Goal: Check status: Check status

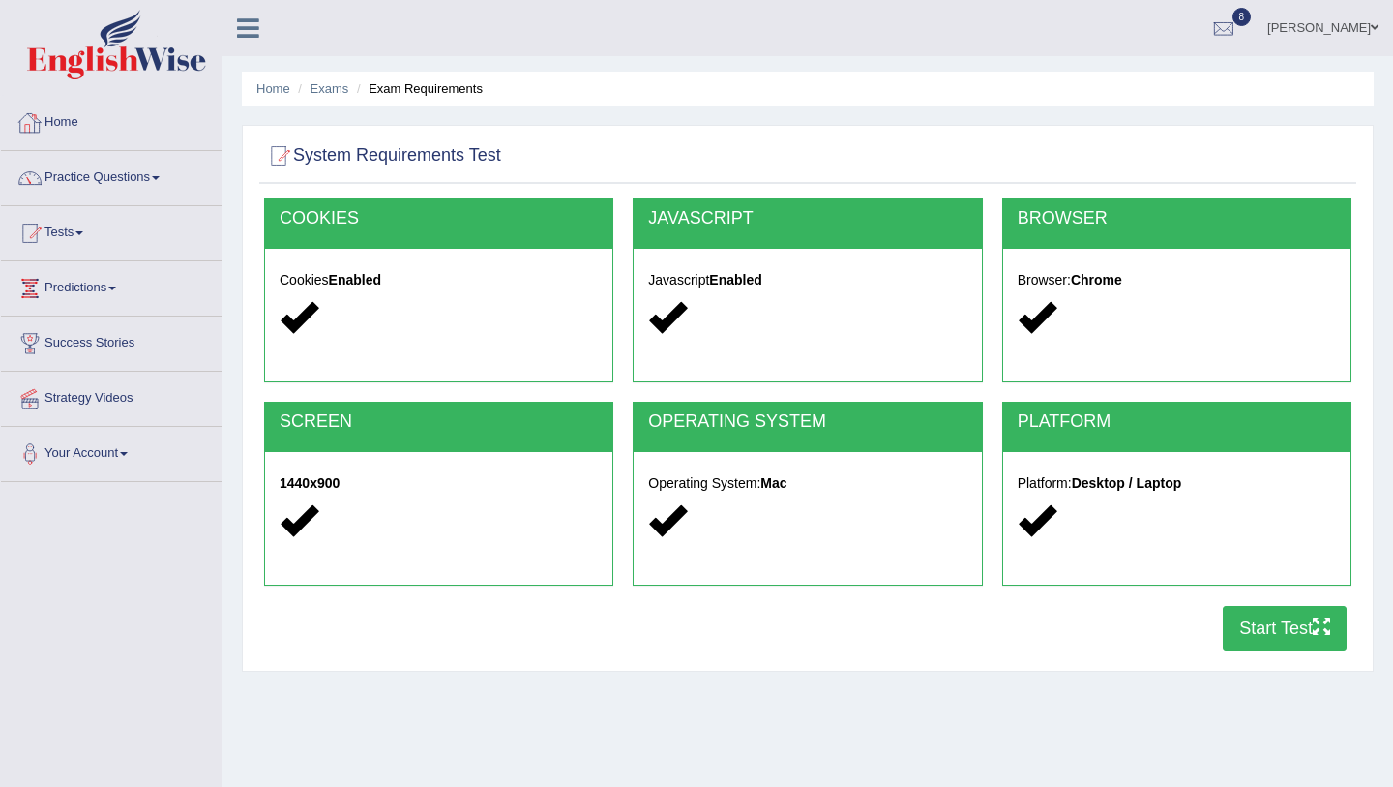
click at [126, 121] on link "Home" at bounding box center [111, 120] width 221 height 48
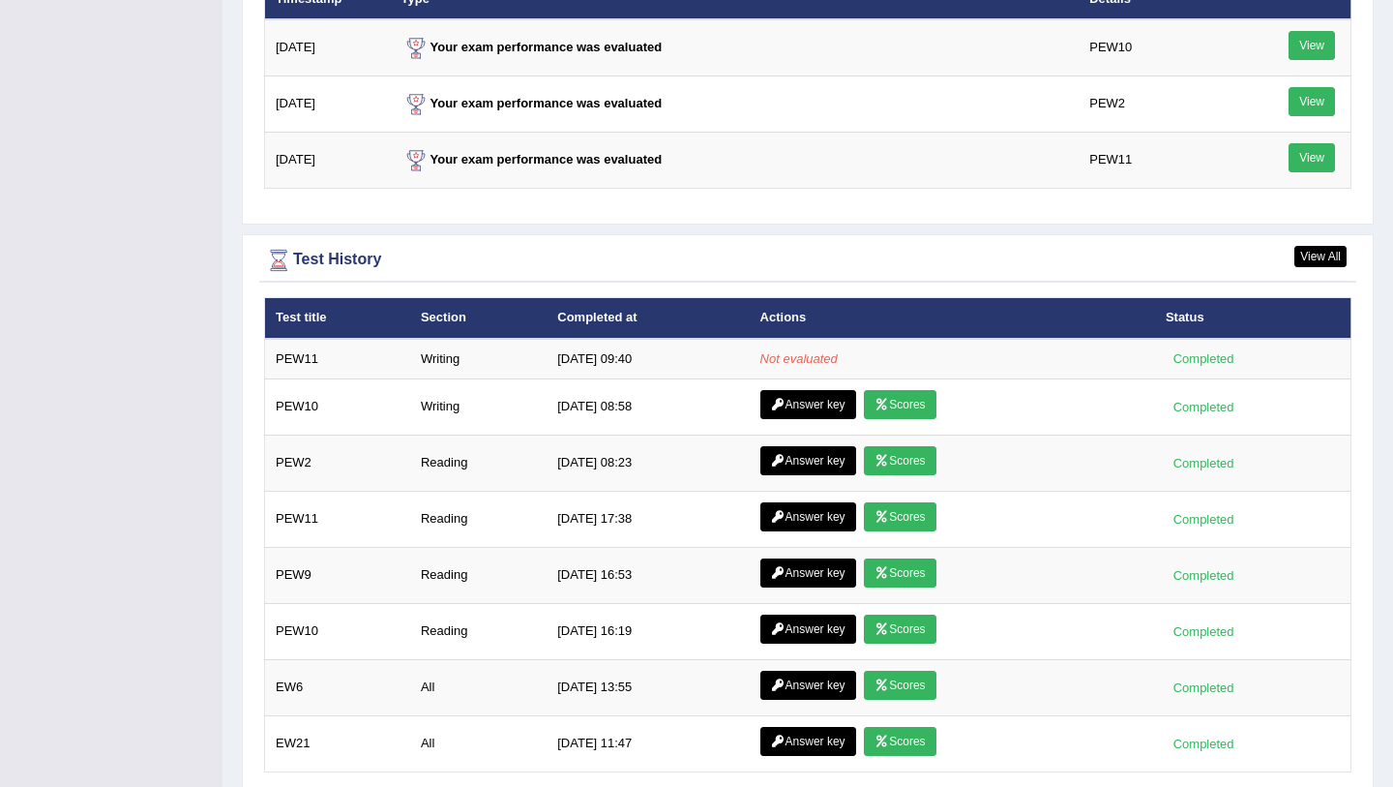
scroll to position [2549, 0]
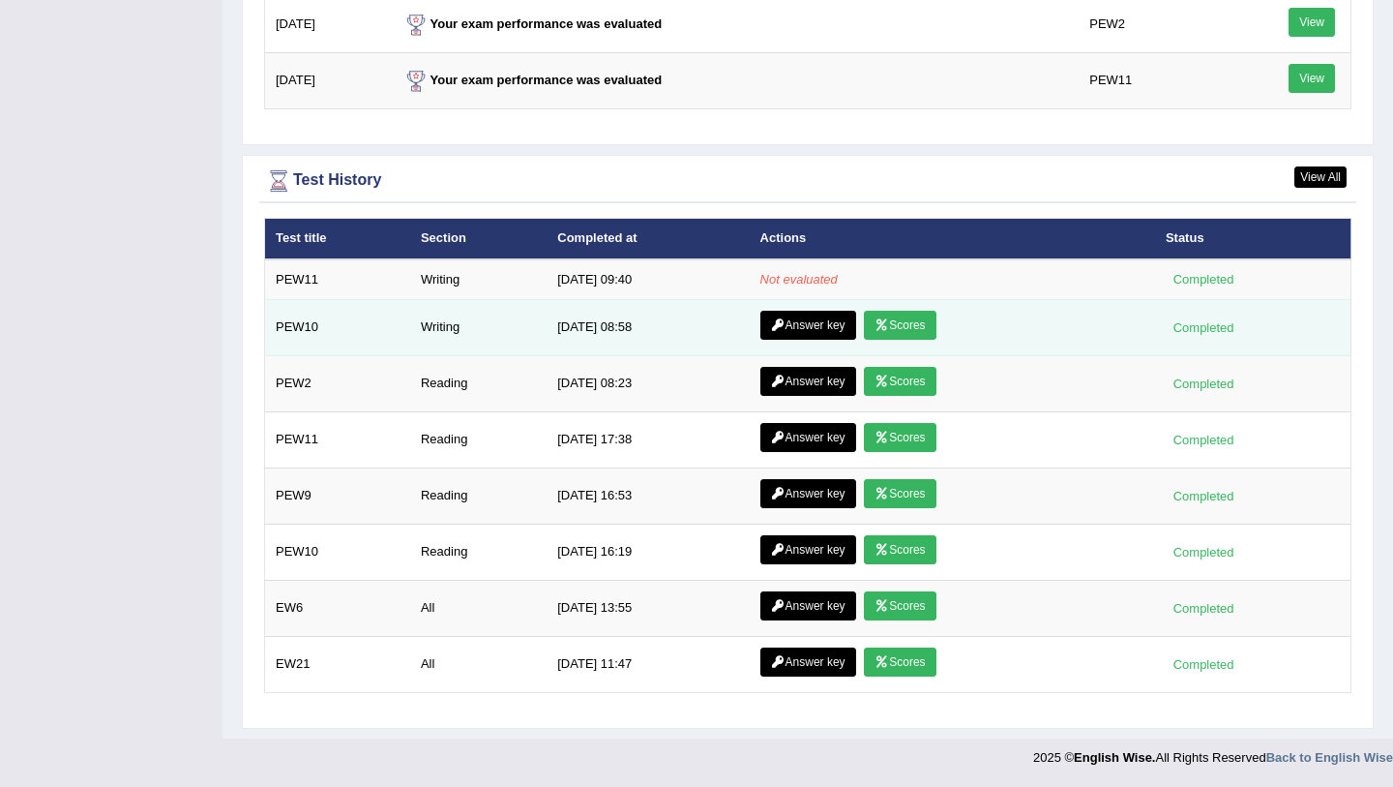
click at [888, 322] on link "Scores" at bounding box center [900, 325] width 72 height 29
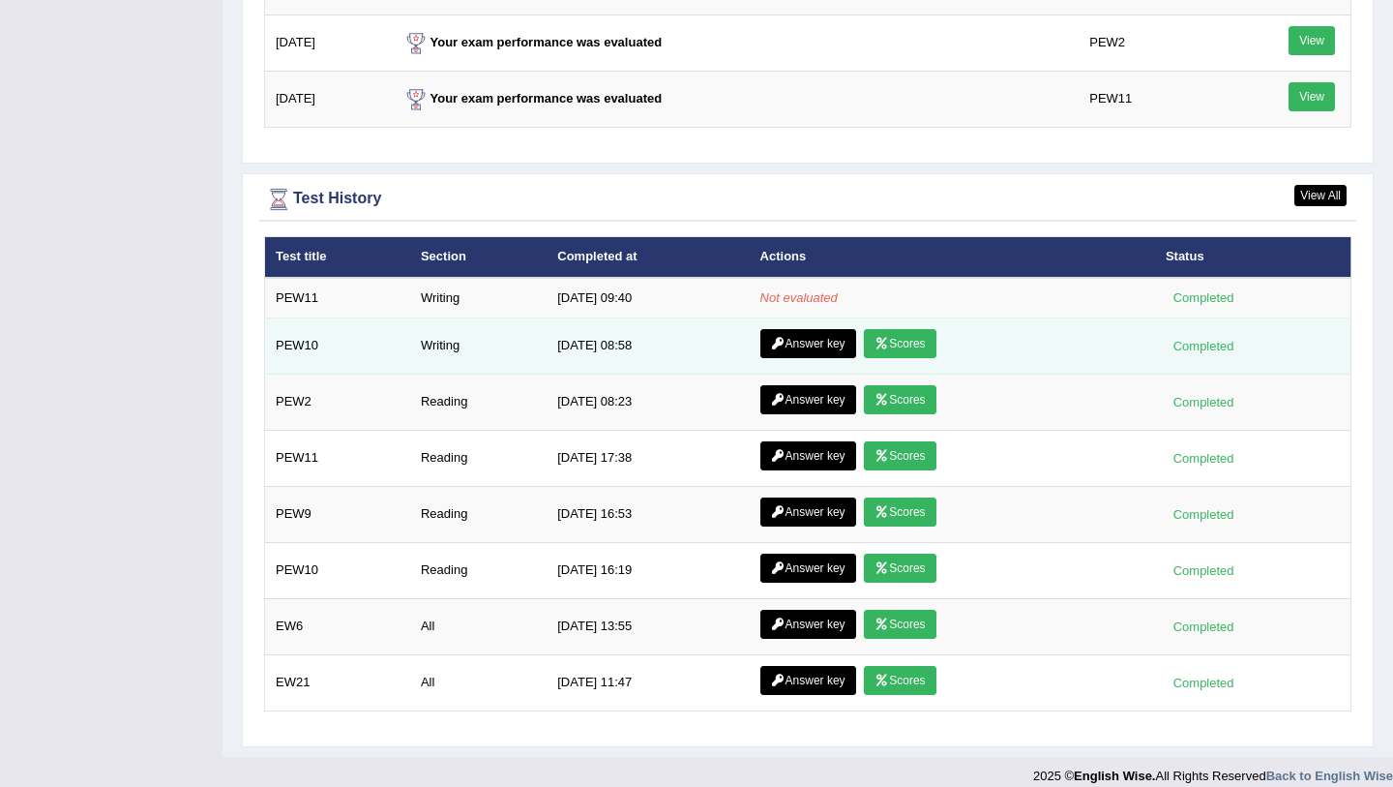
click at [814, 347] on link "Answer key" at bounding box center [809, 343] width 96 height 29
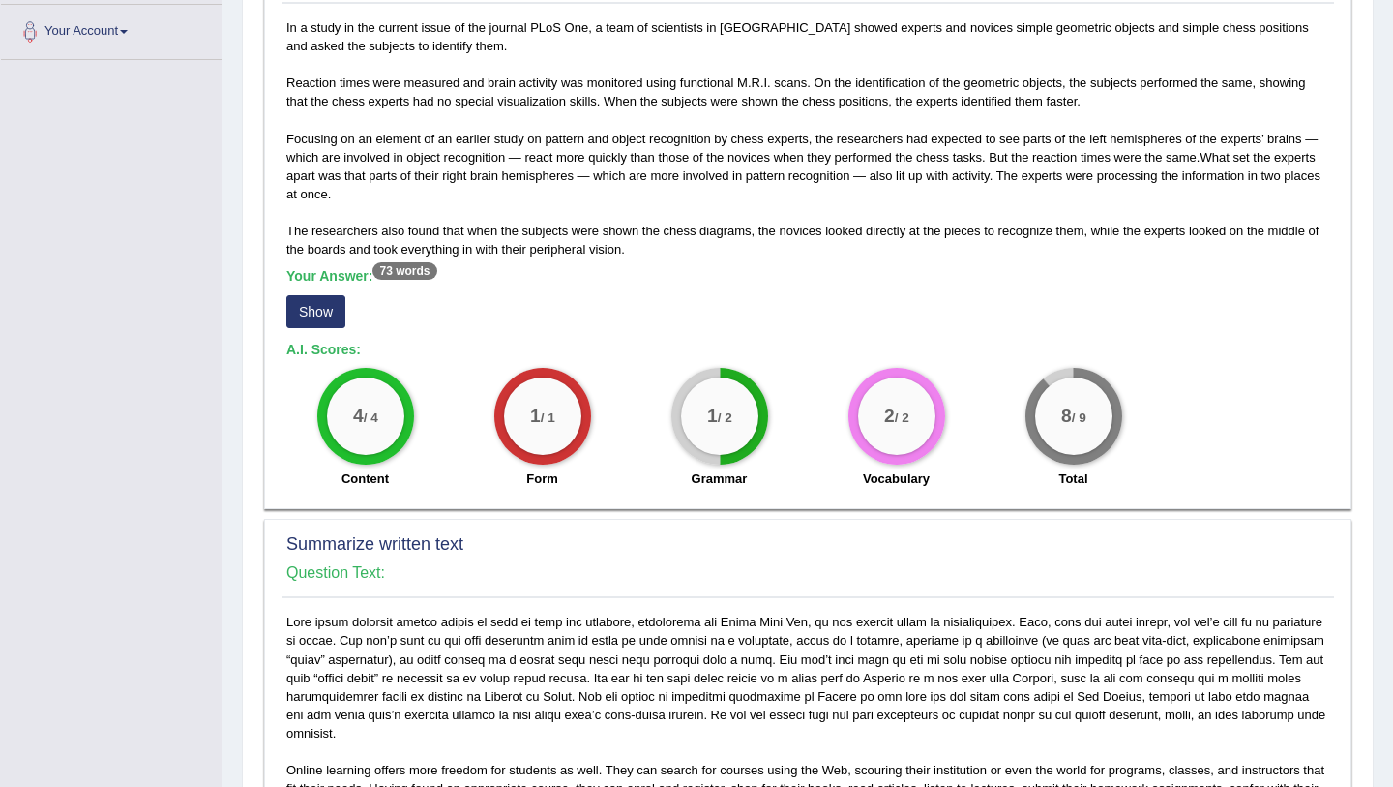
scroll to position [421, 0]
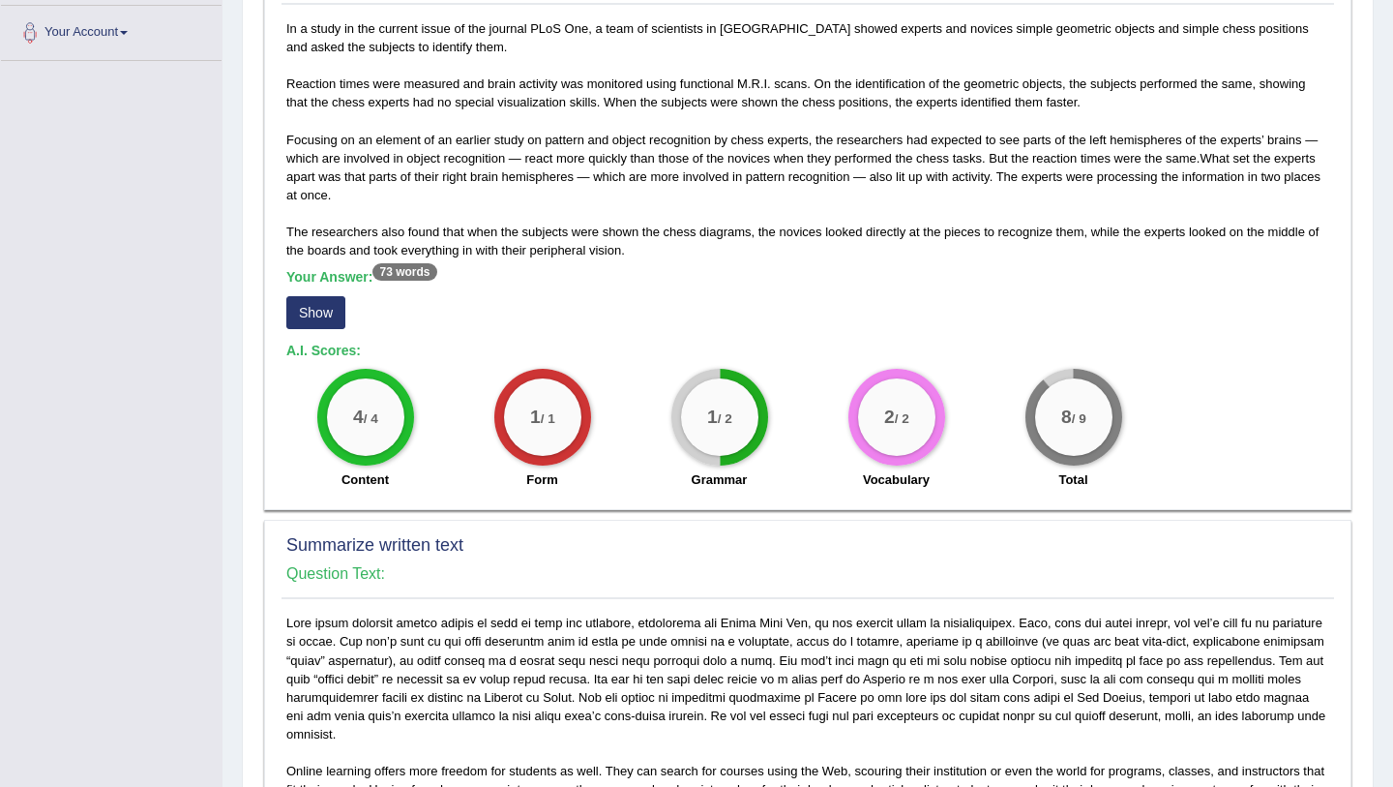
click at [305, 312] on button "Show" at bounding box center [315, 312] width 59 height 33
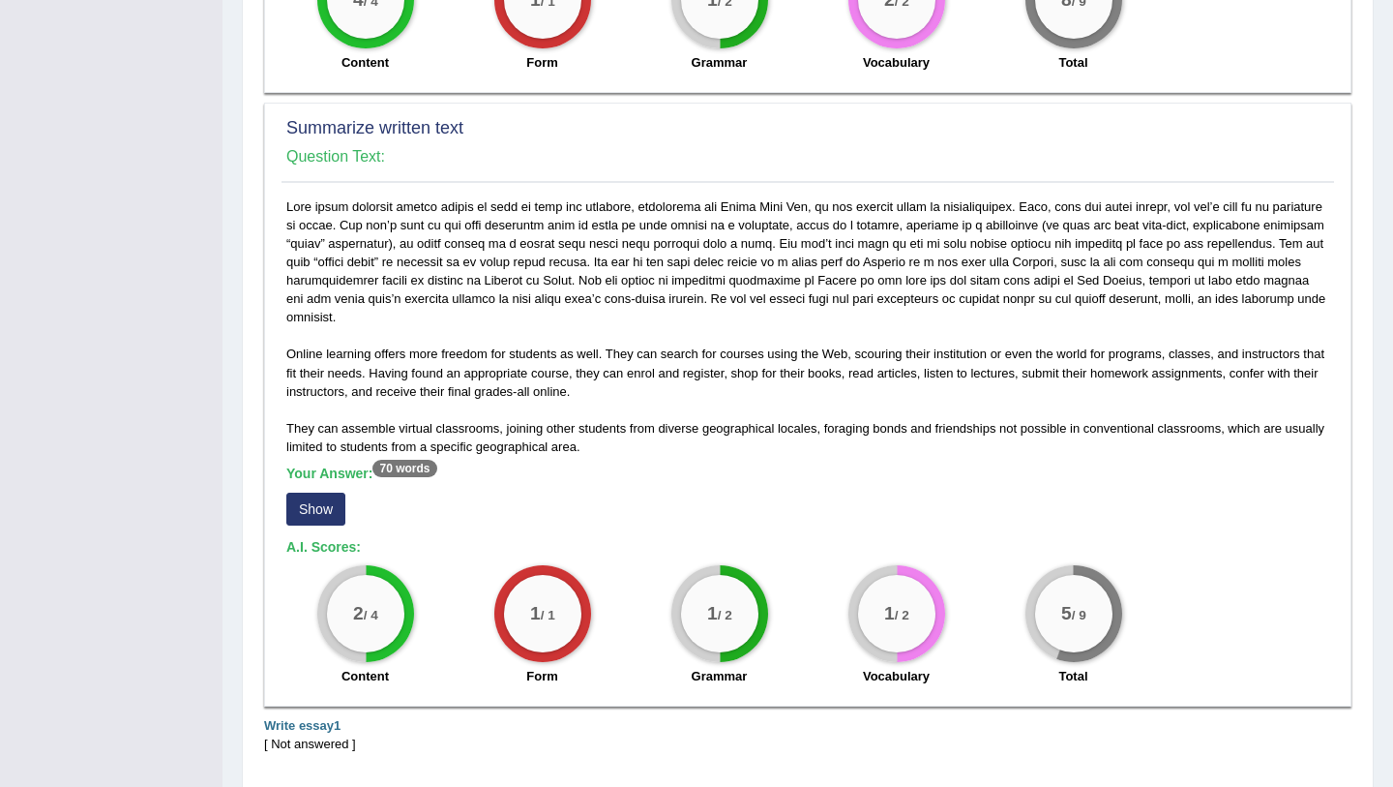
scroll to position [854, 0]
click at [327, 509] on button "Show" at bounding box center [315, 510] width 59 height 33
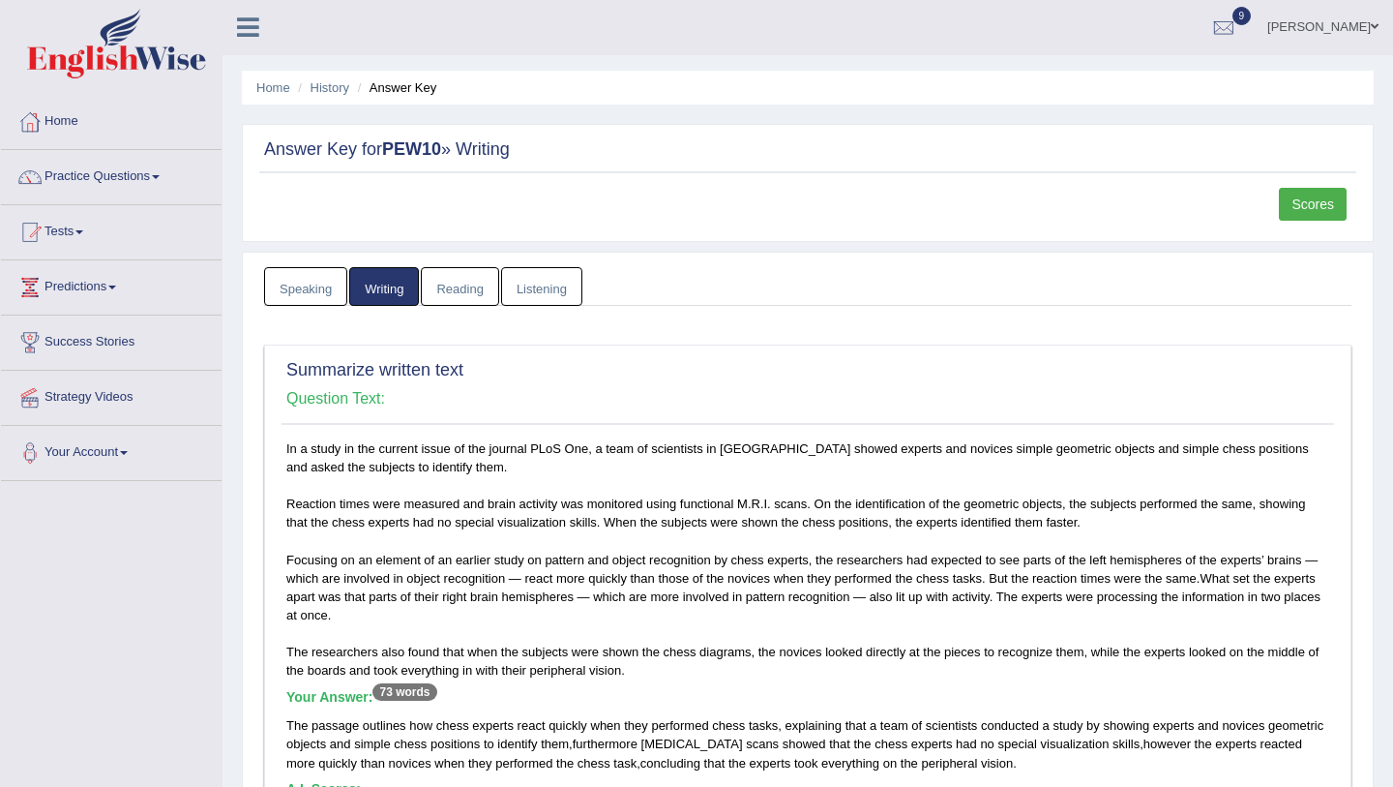
scroll to position [0, 0]
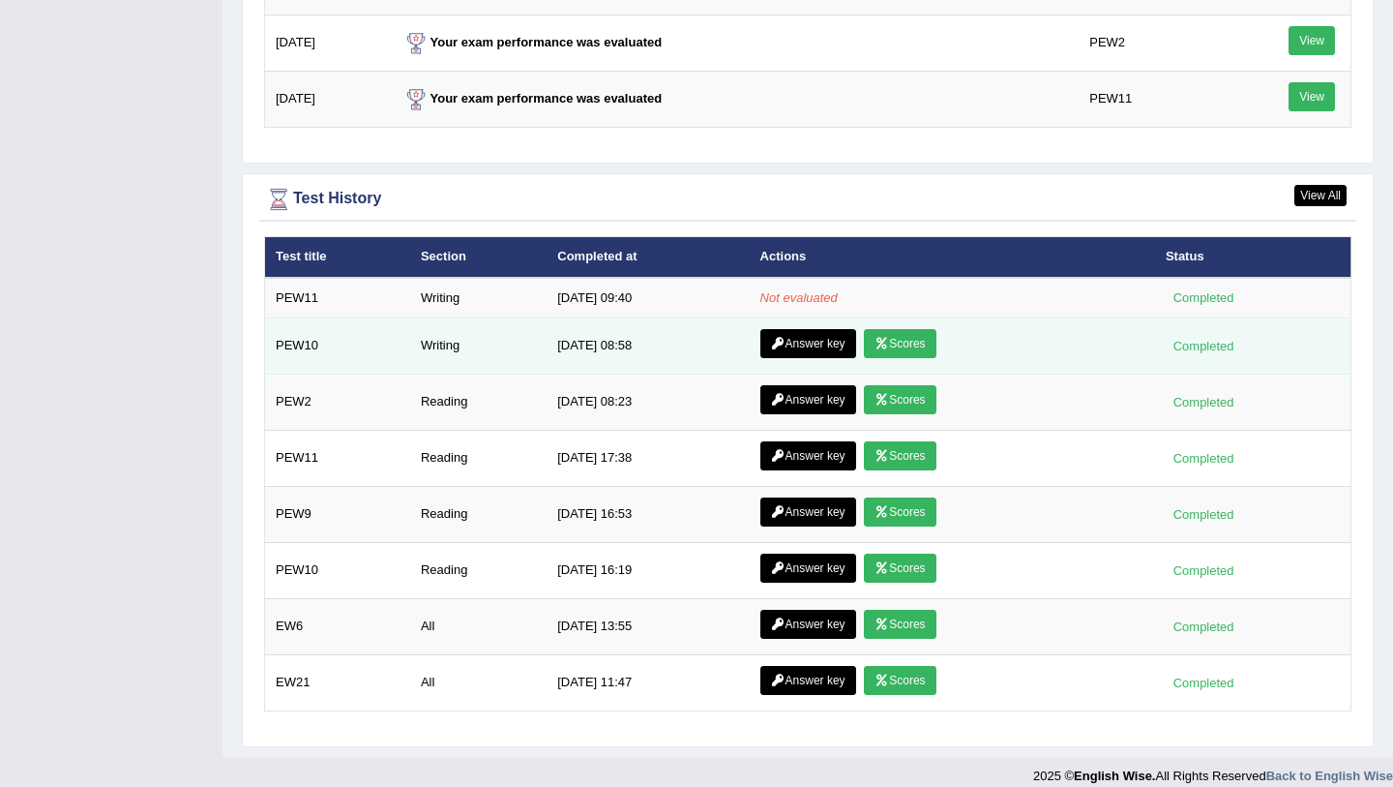
click at [880, 344] on icon at bounding box center [882, 344] width 15 height 12
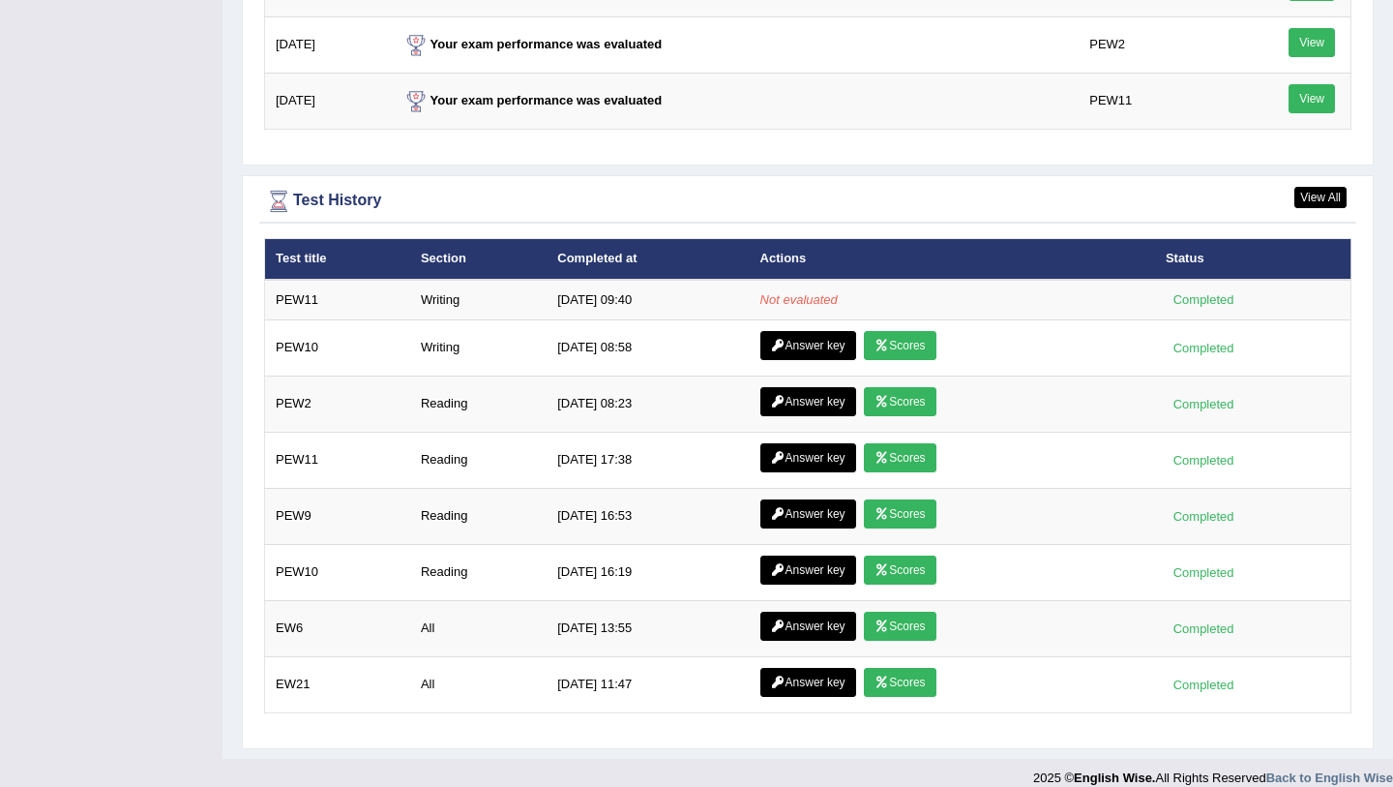
scroll to position [2530, 0]
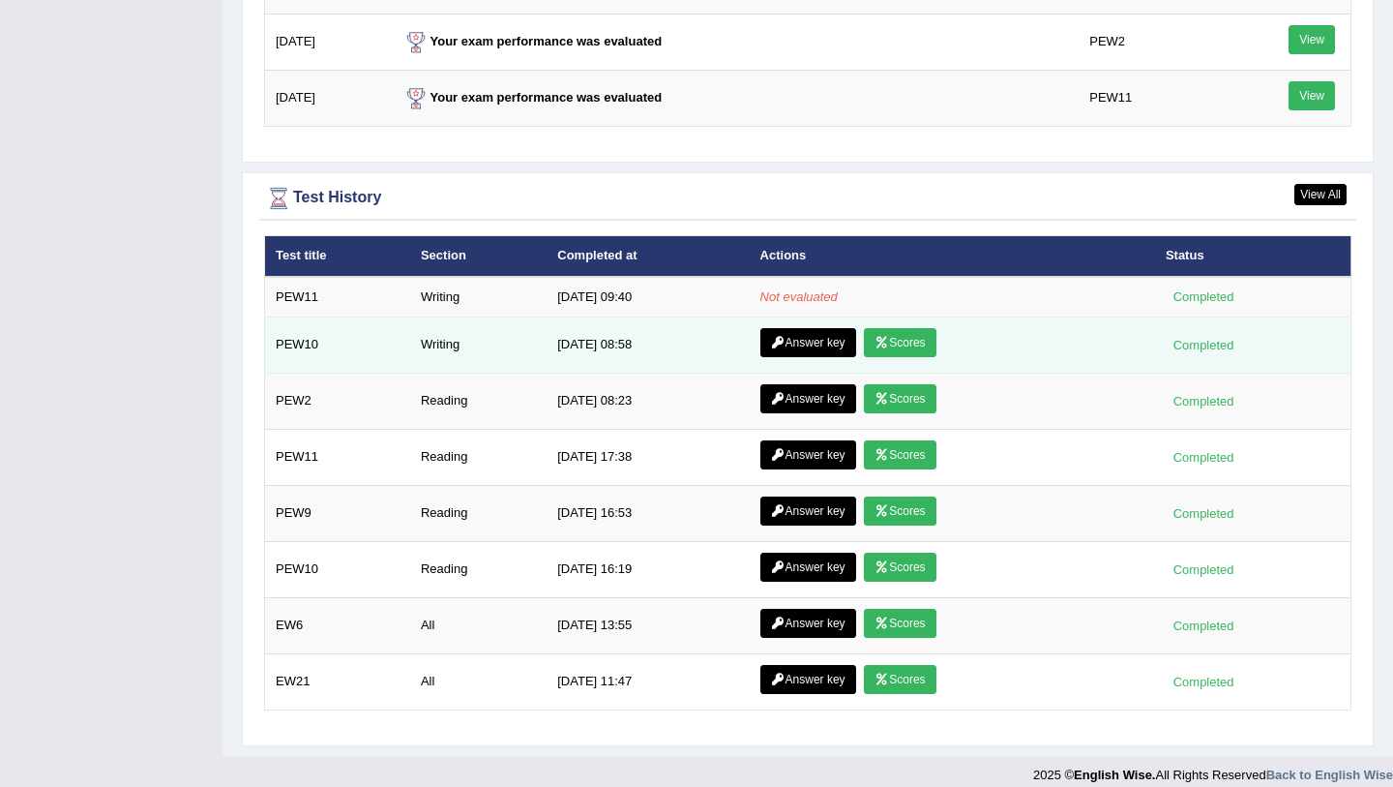
click at [782, 351] on link "Answer key" at bounding box center [809, 342] width 96 height 29
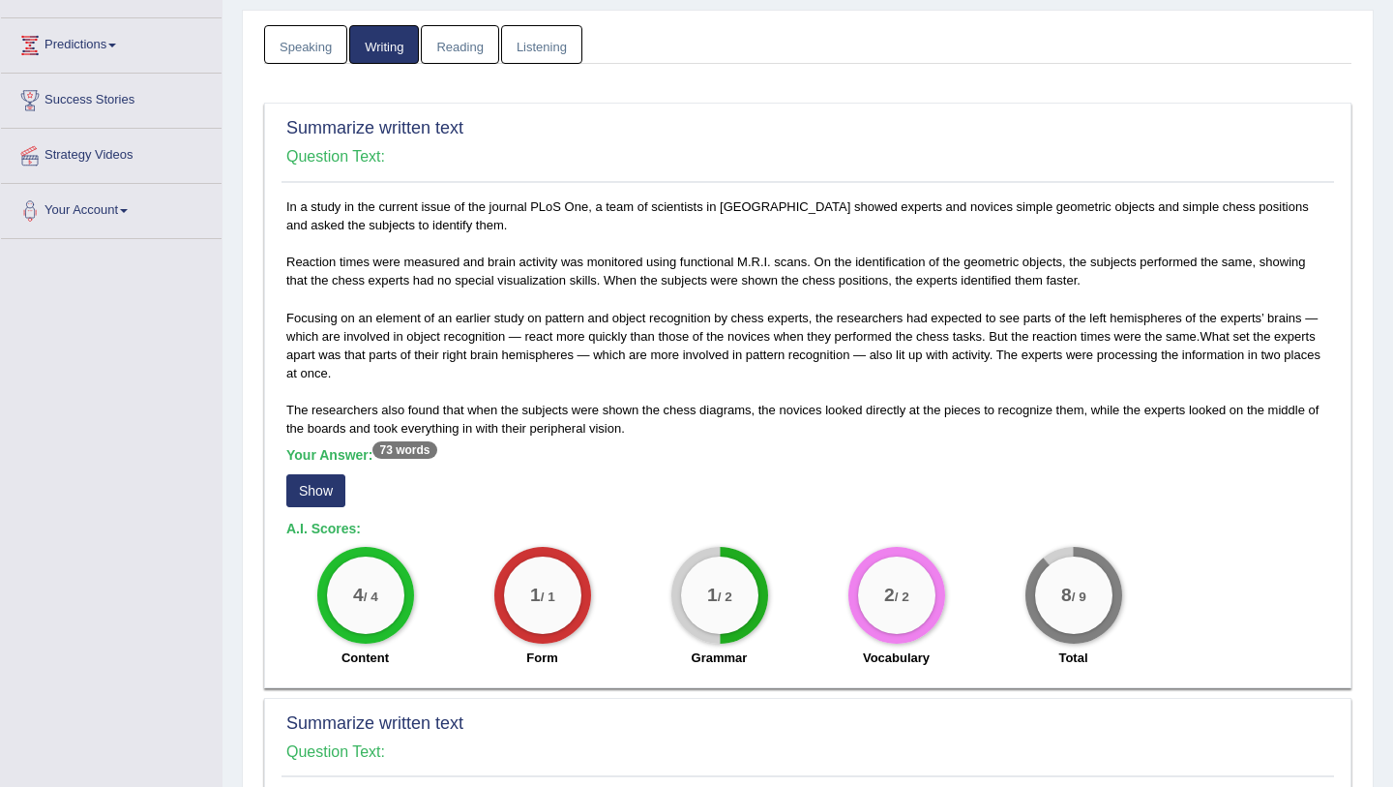
scroll to position [268, 0]
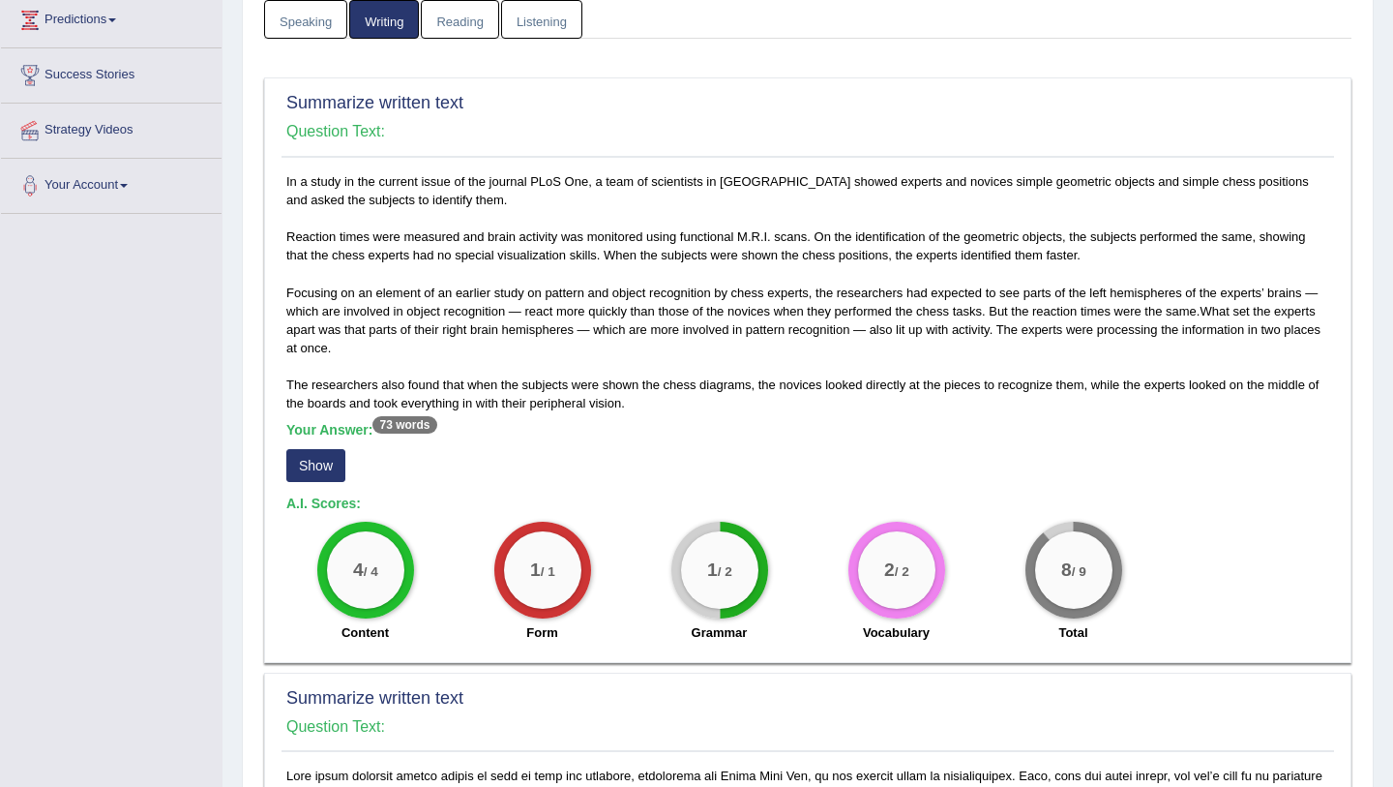
click at [324, 466] on button "Show" at bounding box center [315, 465] width 59 height 33
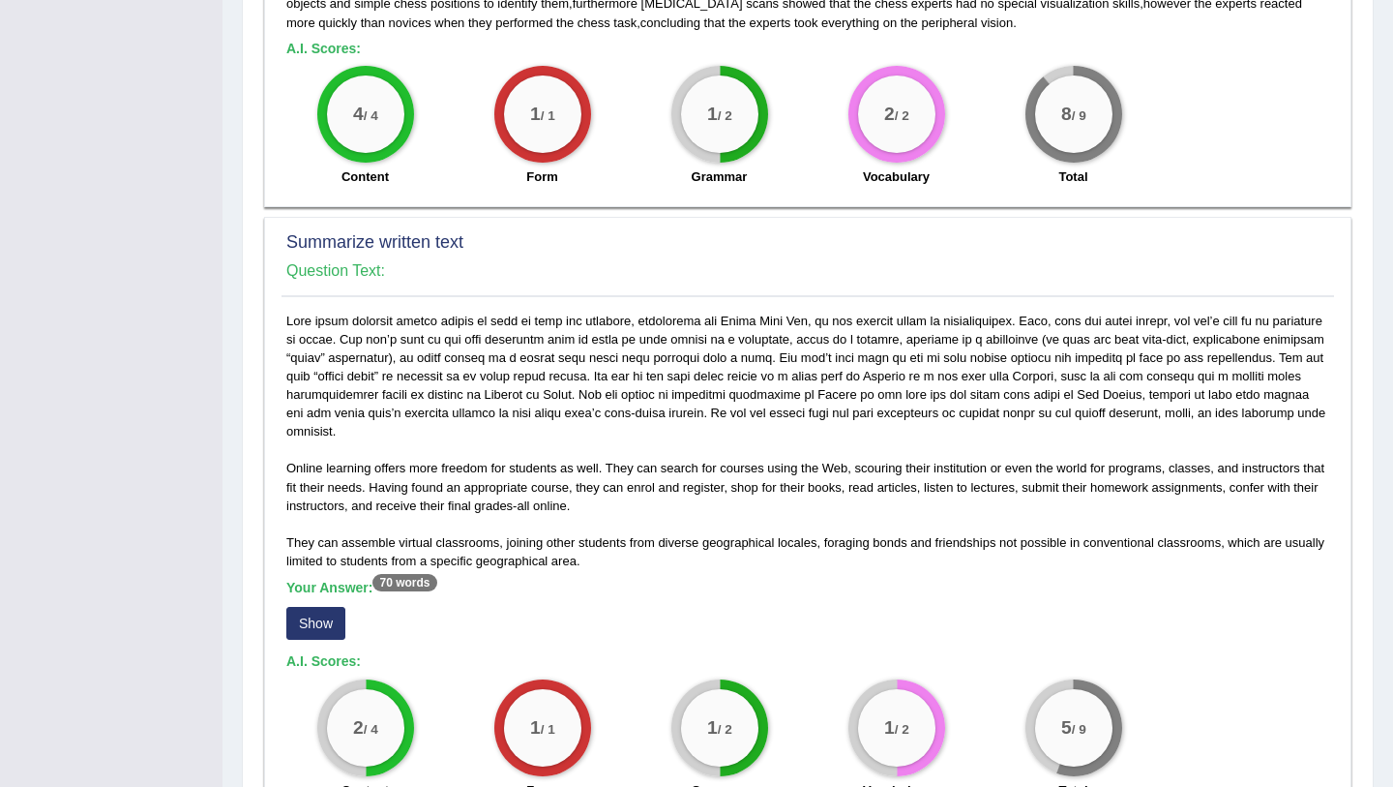
scroll to position [784, 0]
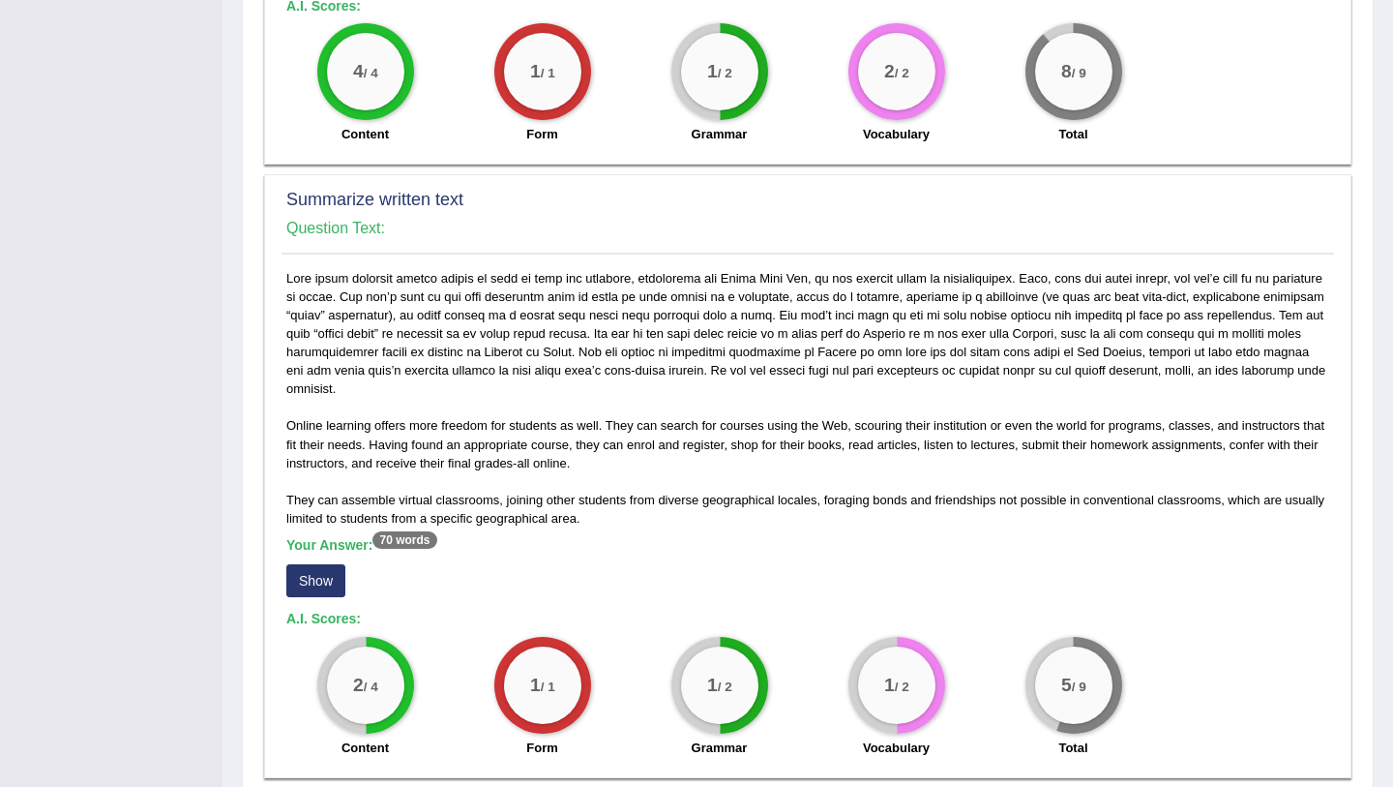
click at [325, 574] on button "Show" at bounding box center [315, 580] width 59 height 33
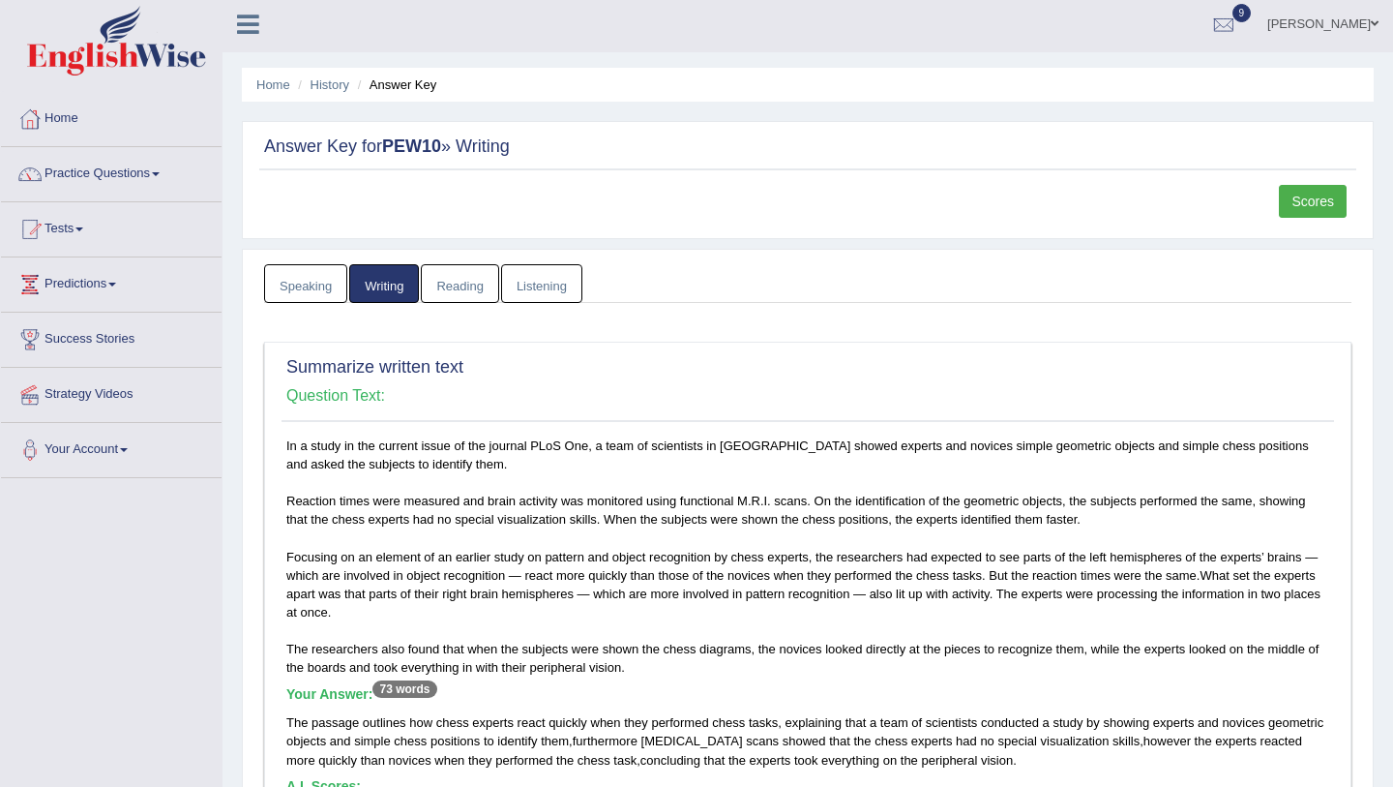
scroll to position [0, 0]
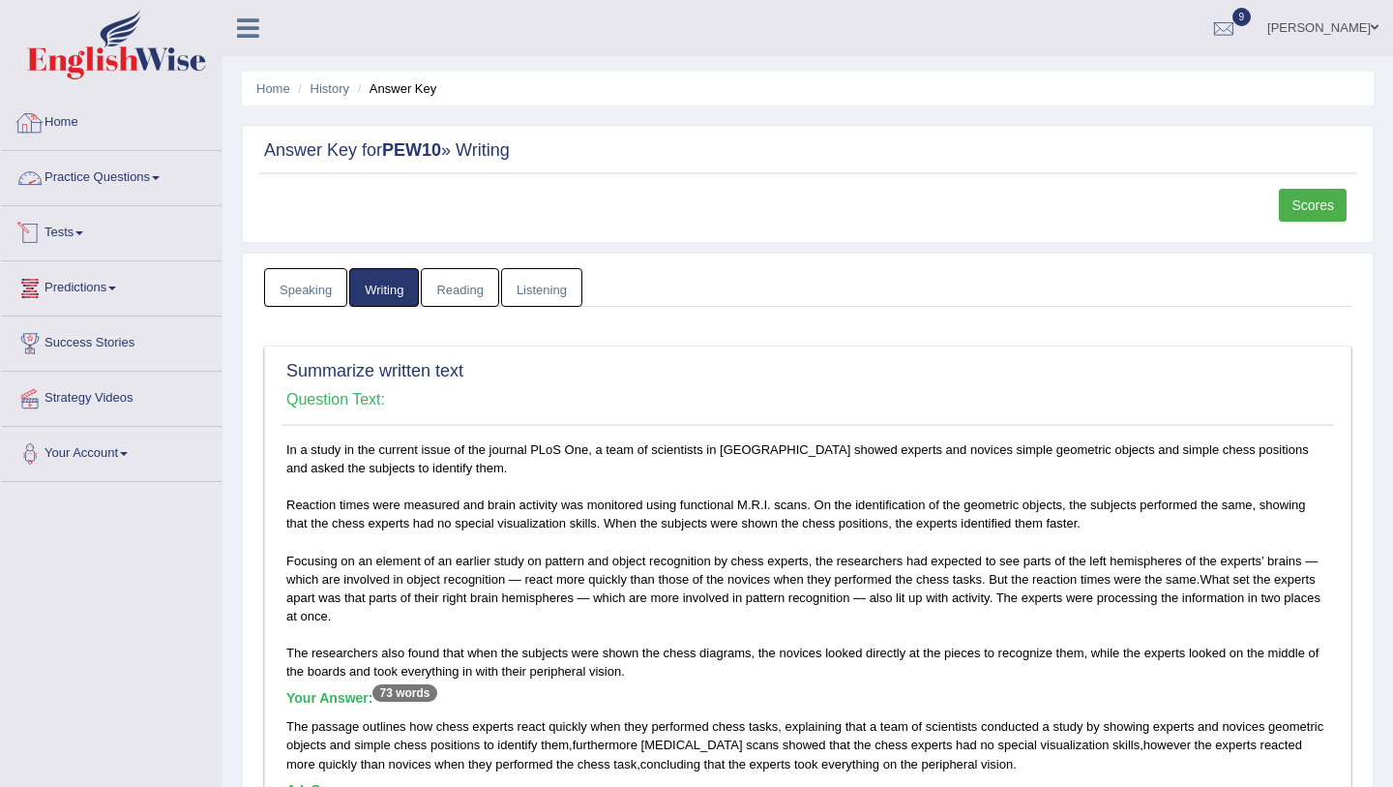
click at [90, 122] on link "Home" at bounding box center [111, 120] width 221 height 48
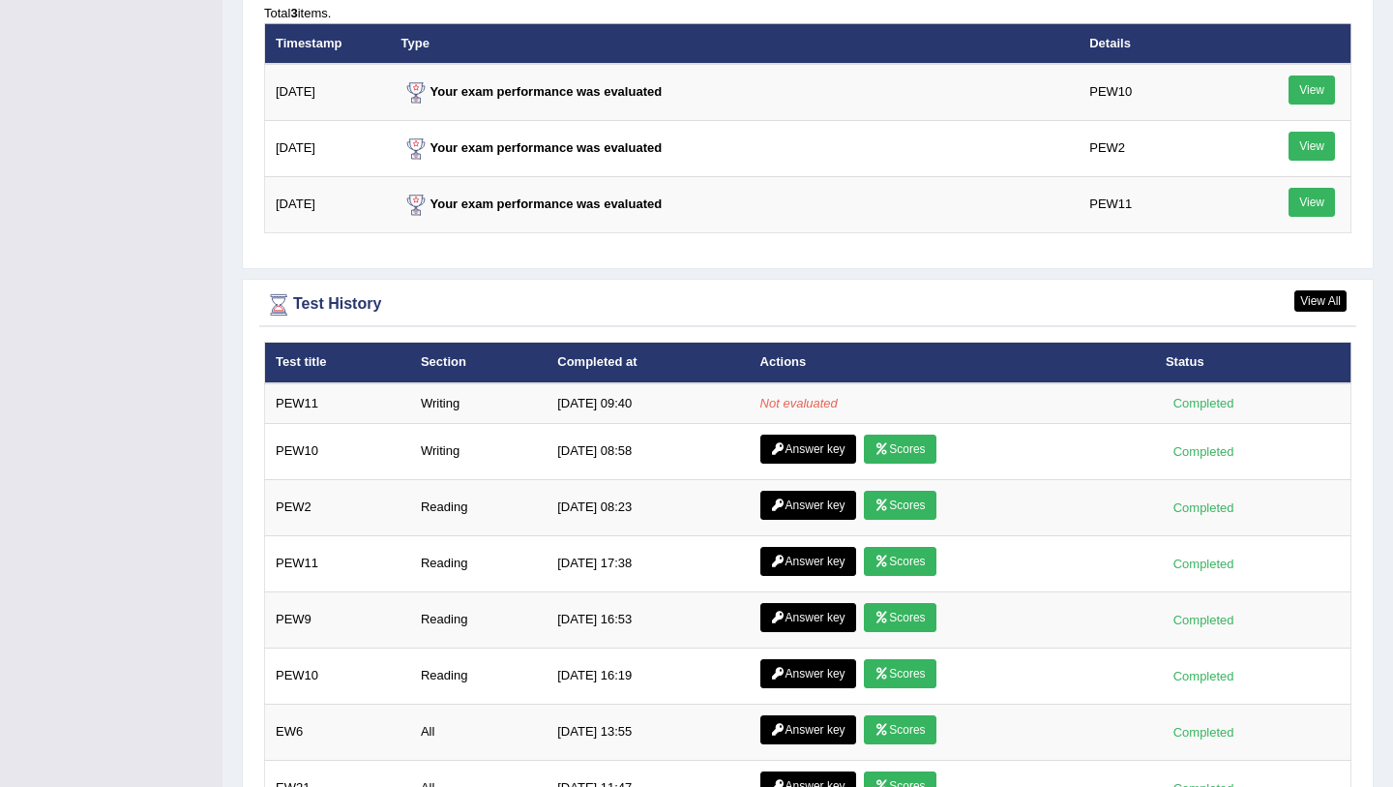
scroll to position [2549, 0]
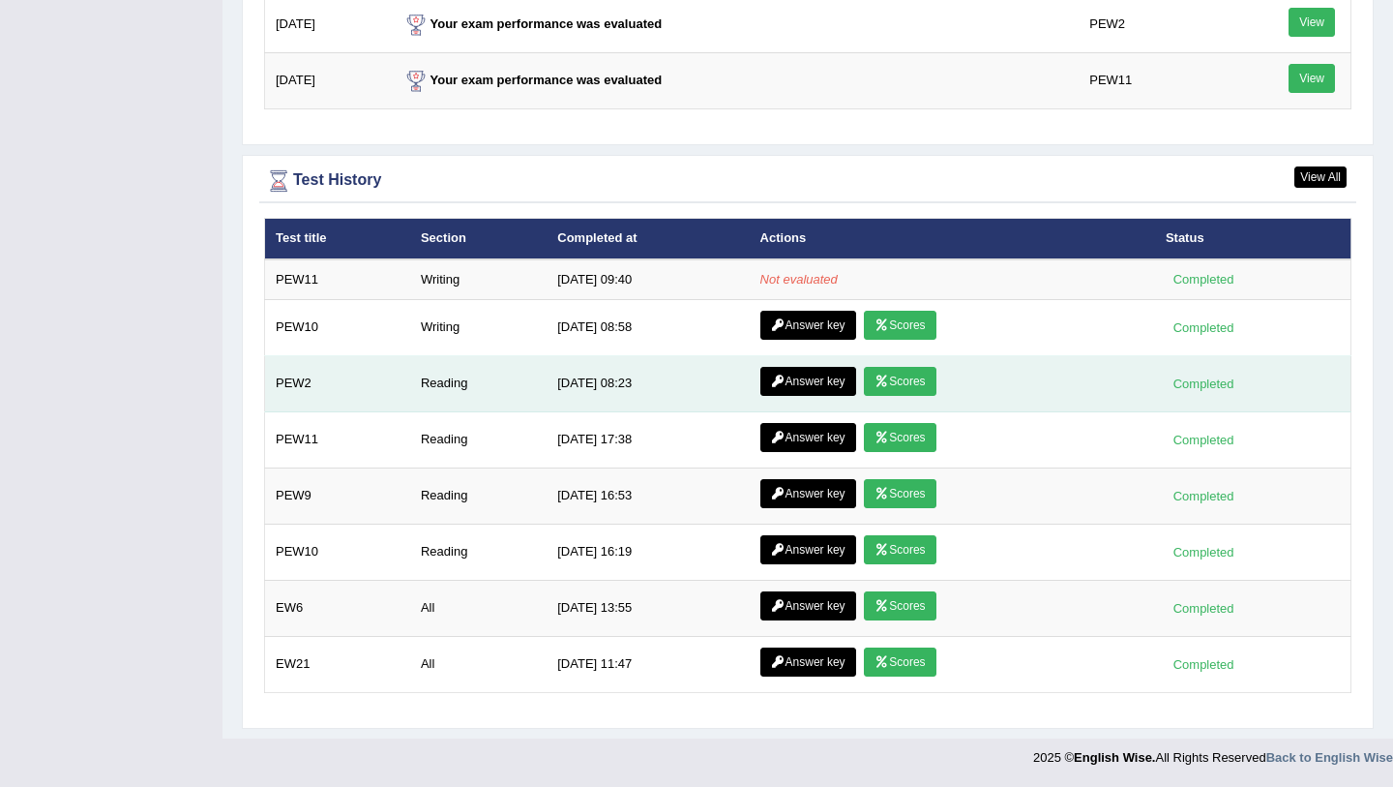
click at [895, 378] on link "Scores" at bounding box center [900, 381] width 72 height 29
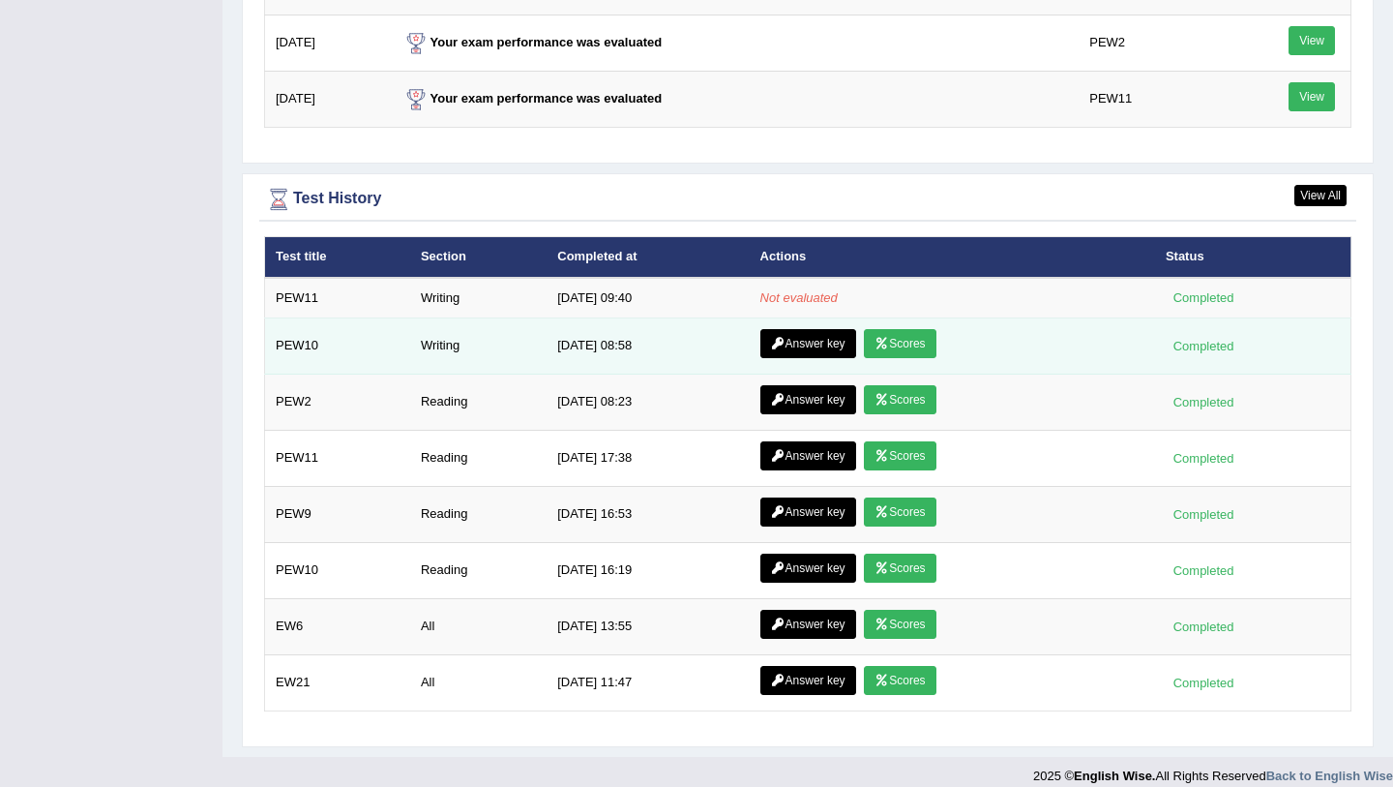
click at [895, 344] on link "Scores" at bounding box center [900, 343] width 72 height 29
click at [789, 348] on link "Answer key" at bounding box center [809, 343] width 96 height 29
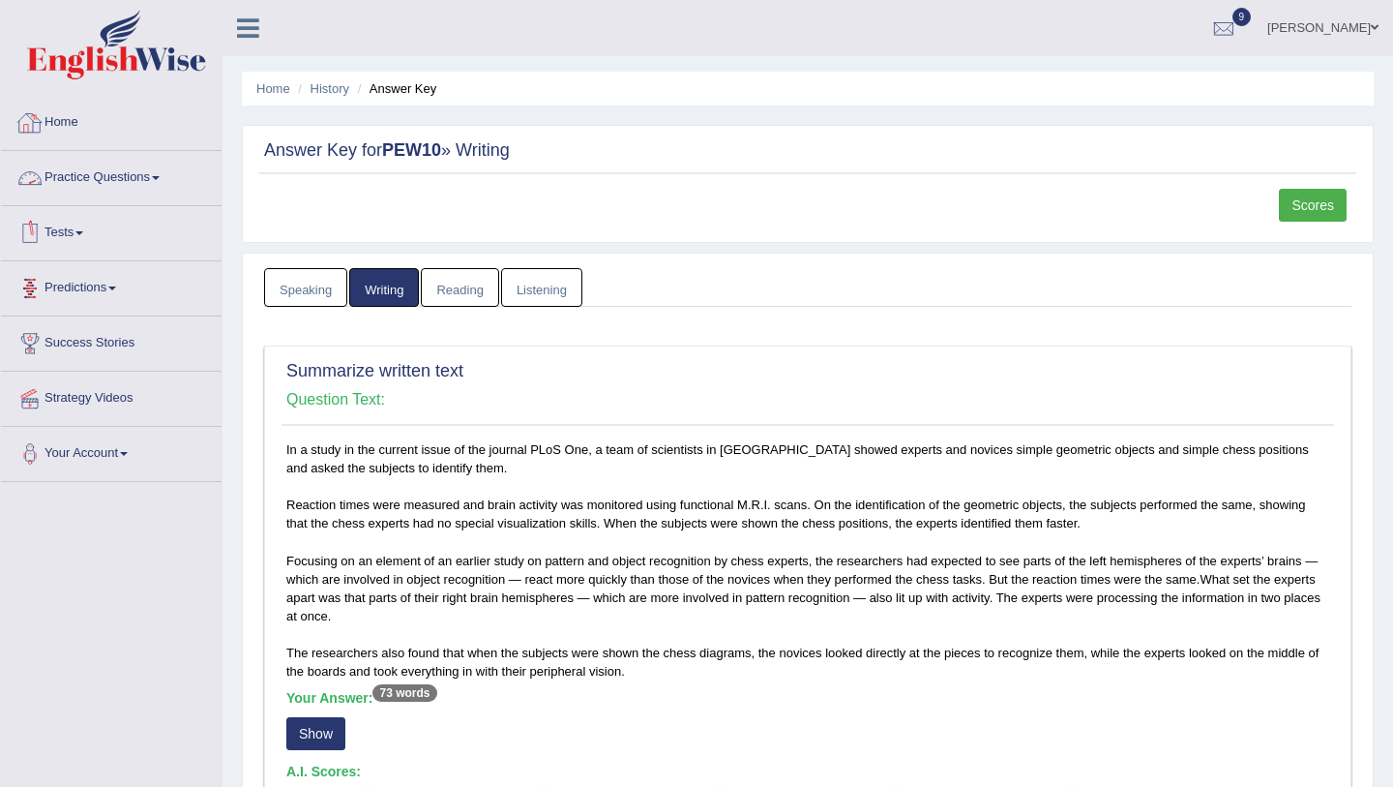
click at [68, 121] on link "Home" at bounding box center [111, 120] width 221 height 48
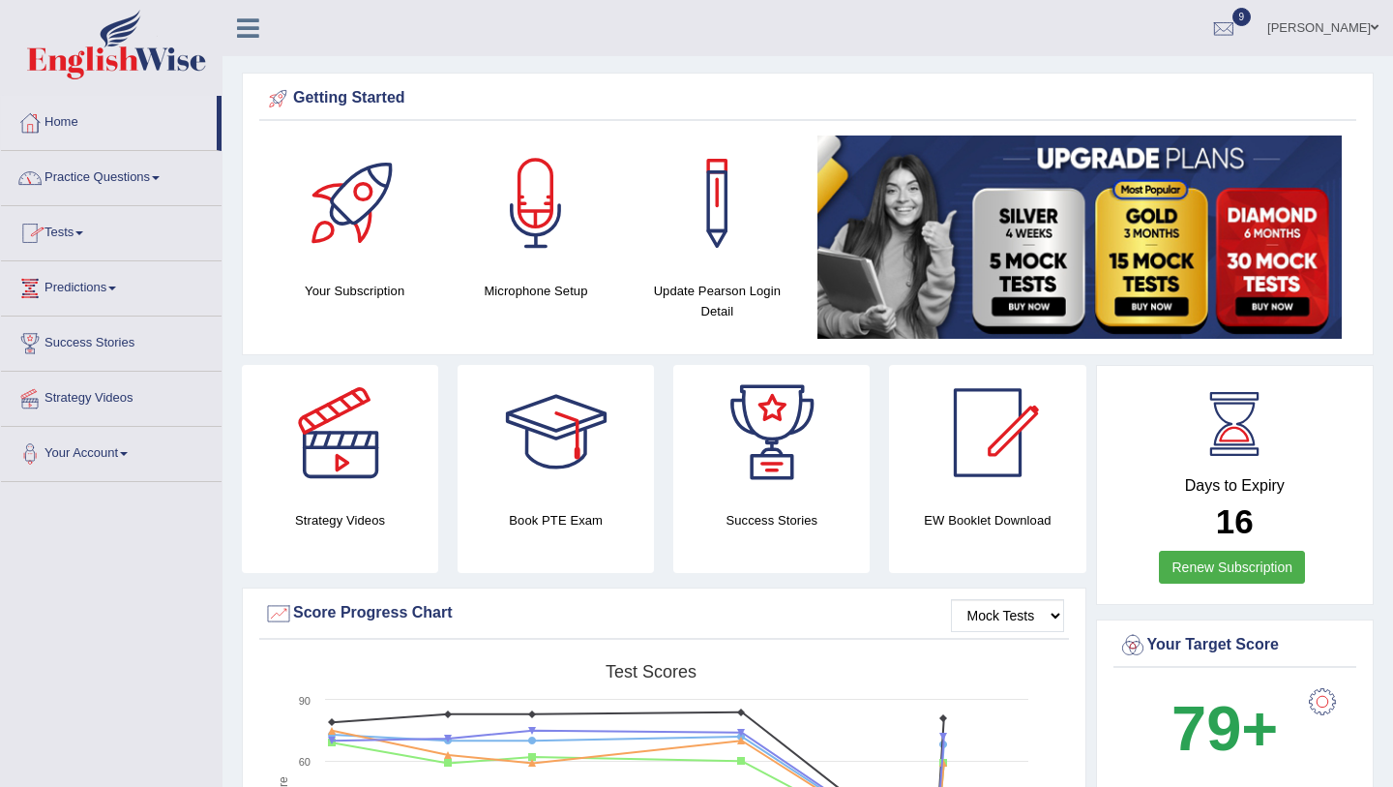
click at [63, 132] on link "Home" at bounding box center [109, 120] width 216 height 48
click at [63, 119] on link "Home" at bounding box center [109, 120] width 216 height 48
click at [61, 121] on link "Home" at bounding box center [109, 120] width 216 height 48
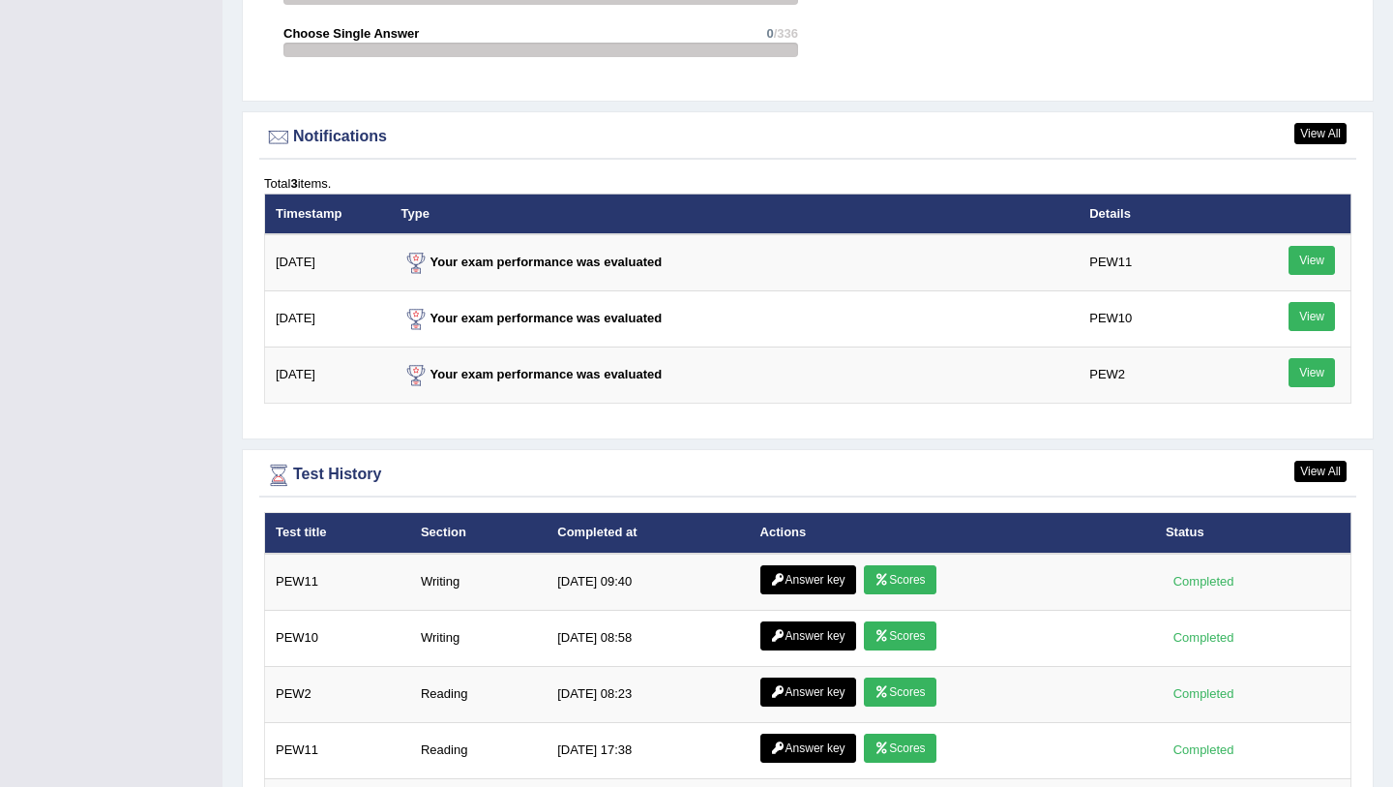
scroll to position [2257, 0]
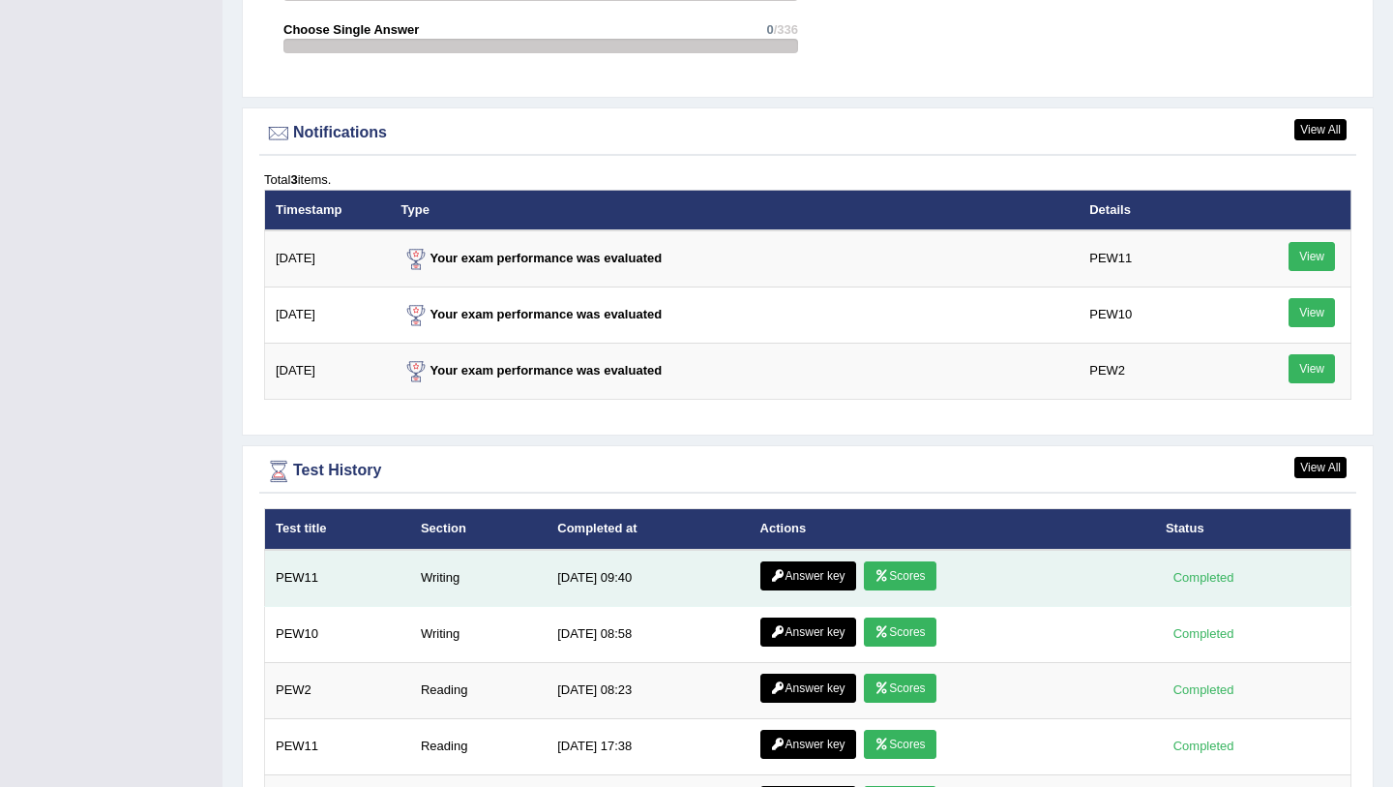
click at [804, 580] on link "Answer key" at bounding box center [809, 575] width 96 height 29
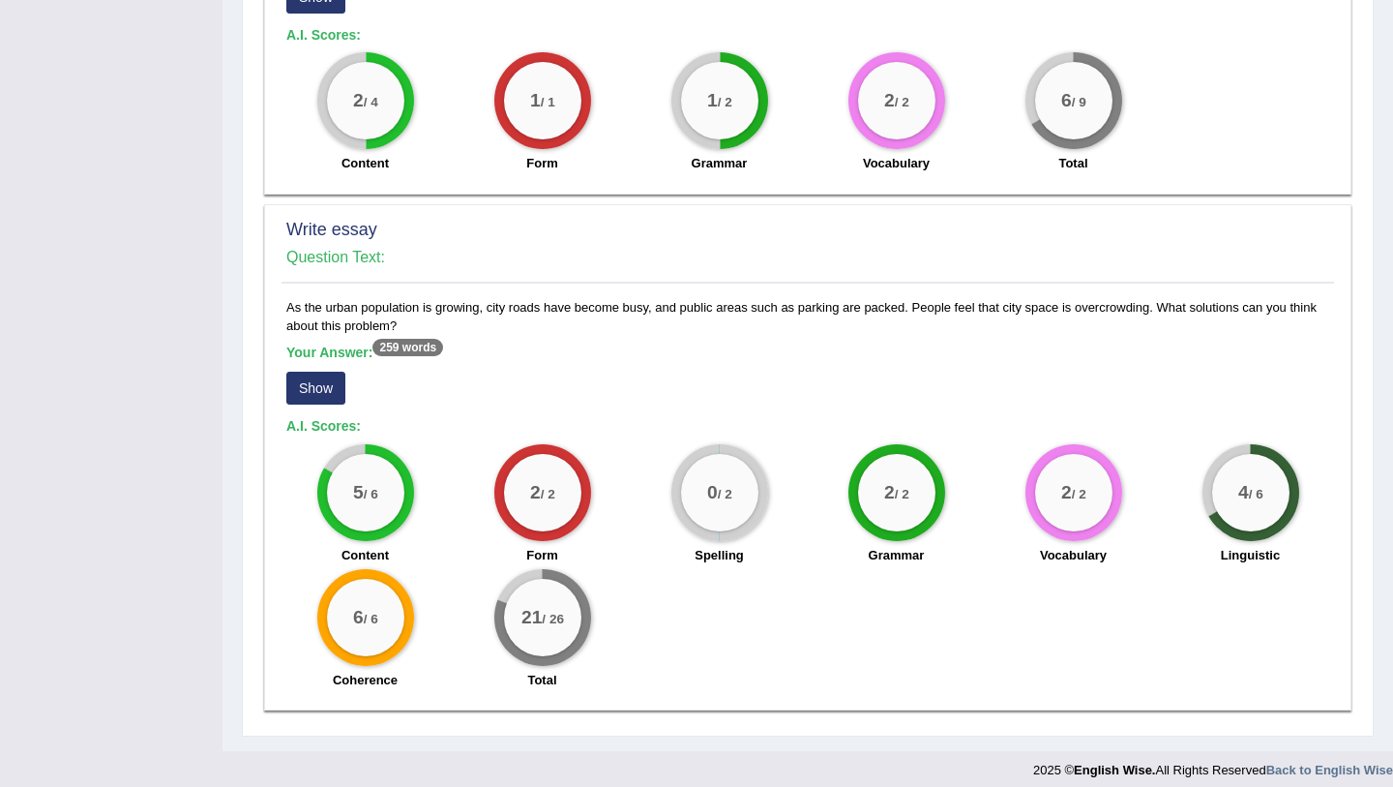
scroll to position [1204, 0]
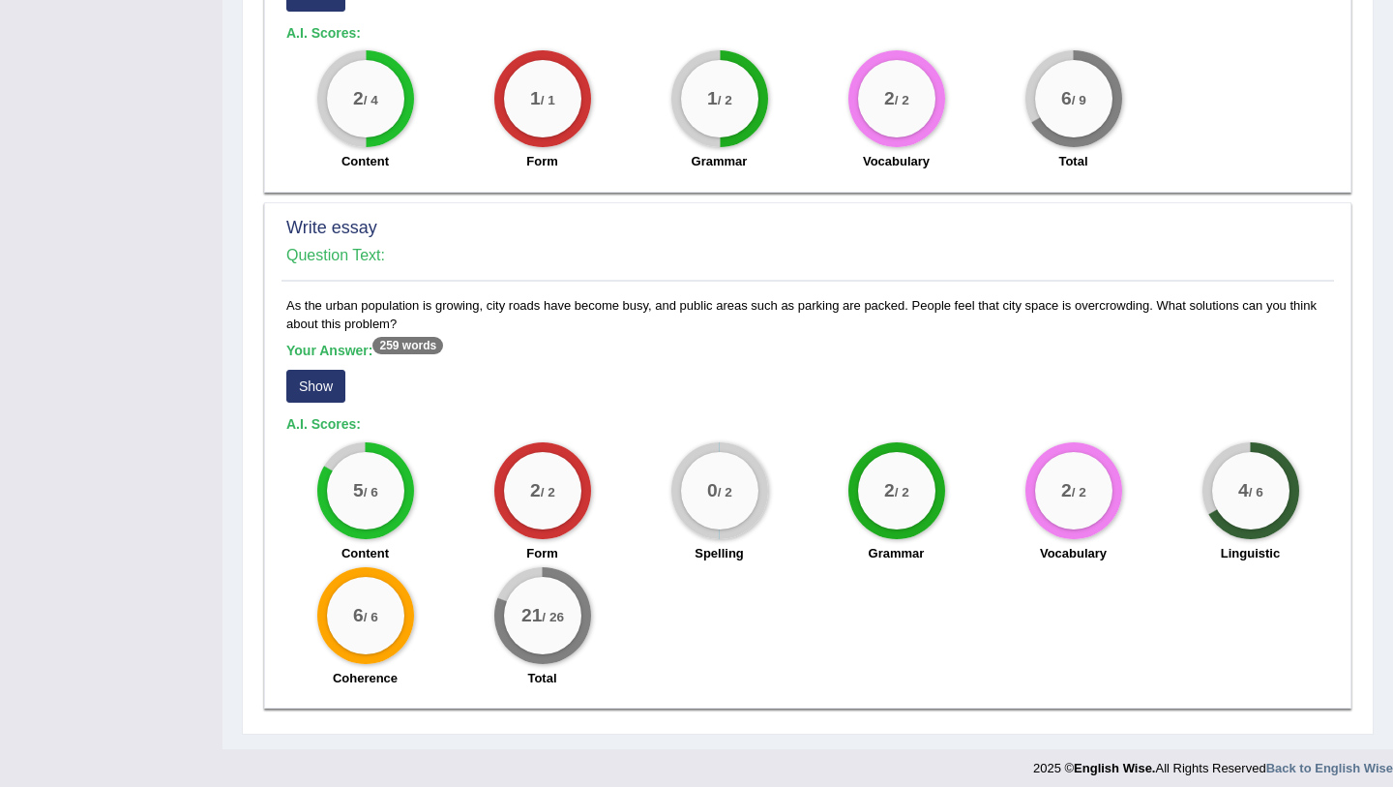
click at [314, 391] on button "Show" at bounding box center [315, 386] width 59 height 33
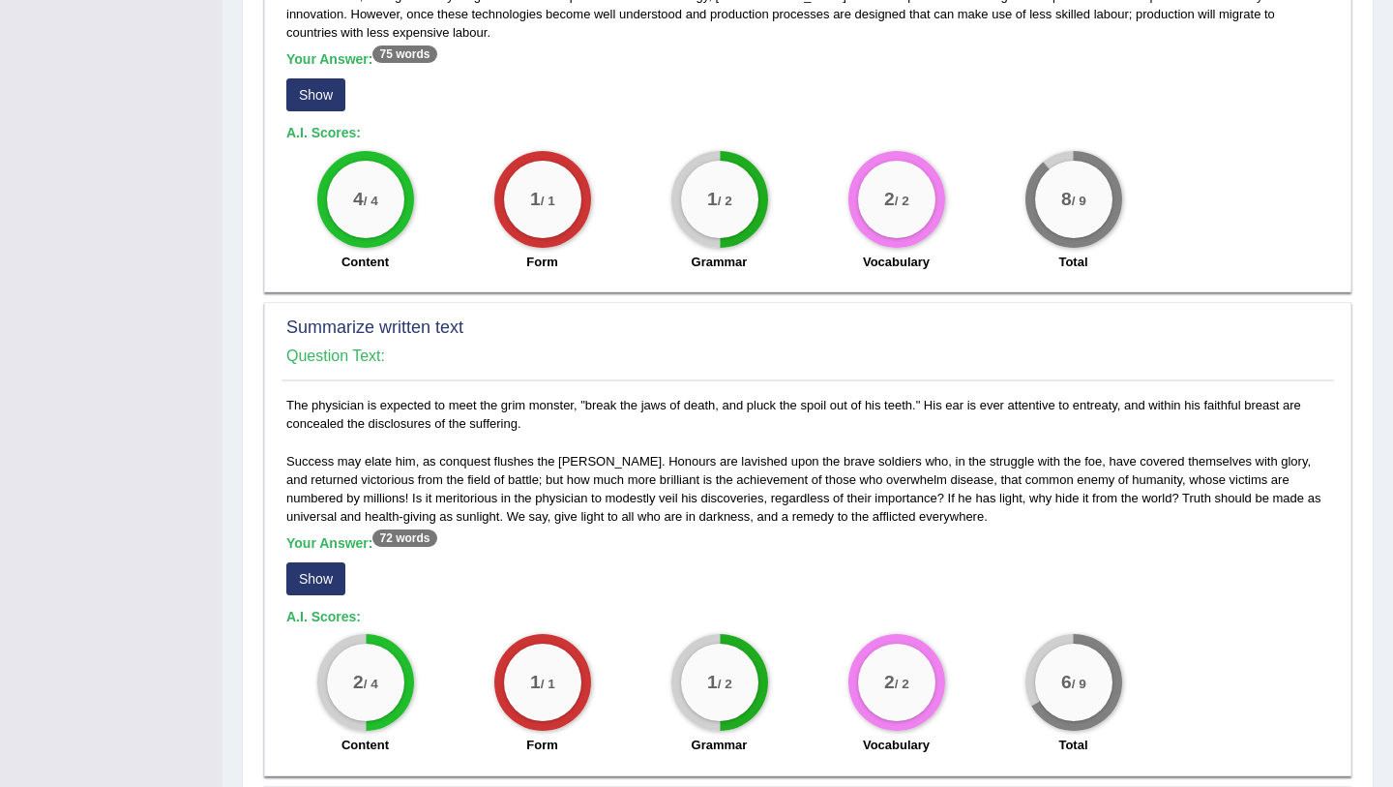
scroll to position [0, 0]
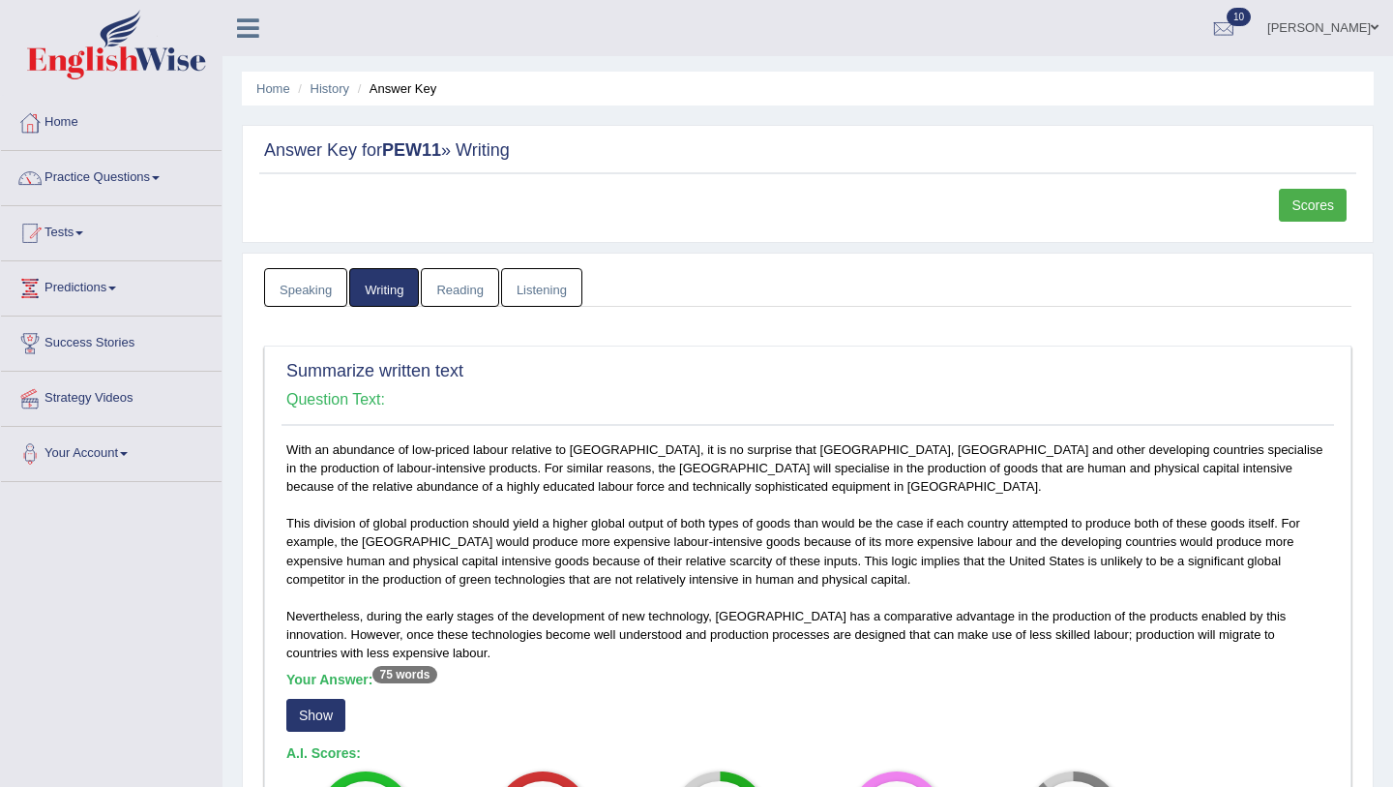
click at [1317, 205] on link "Scores" at bounding box center [1313, 205] width 68 height 33
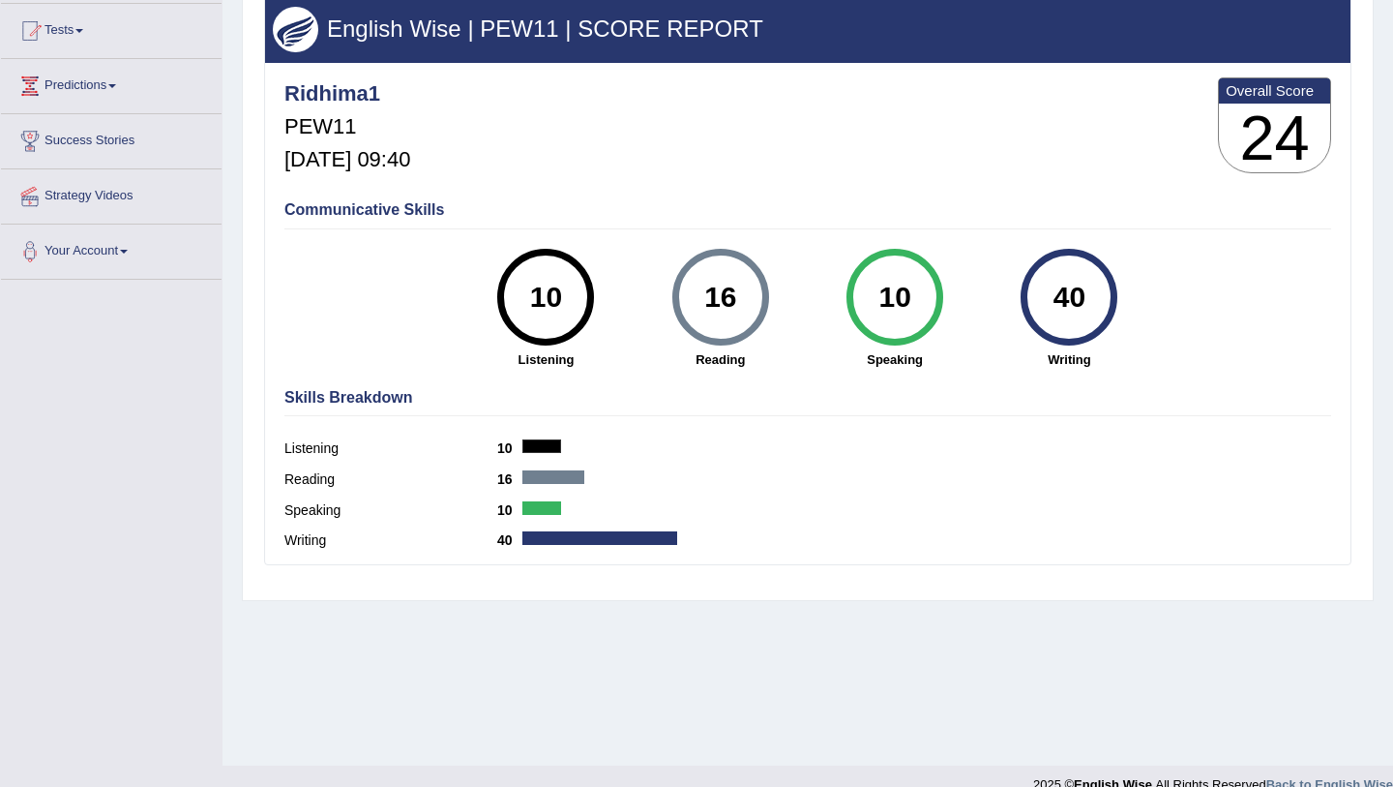
scroll to position [205, 0]
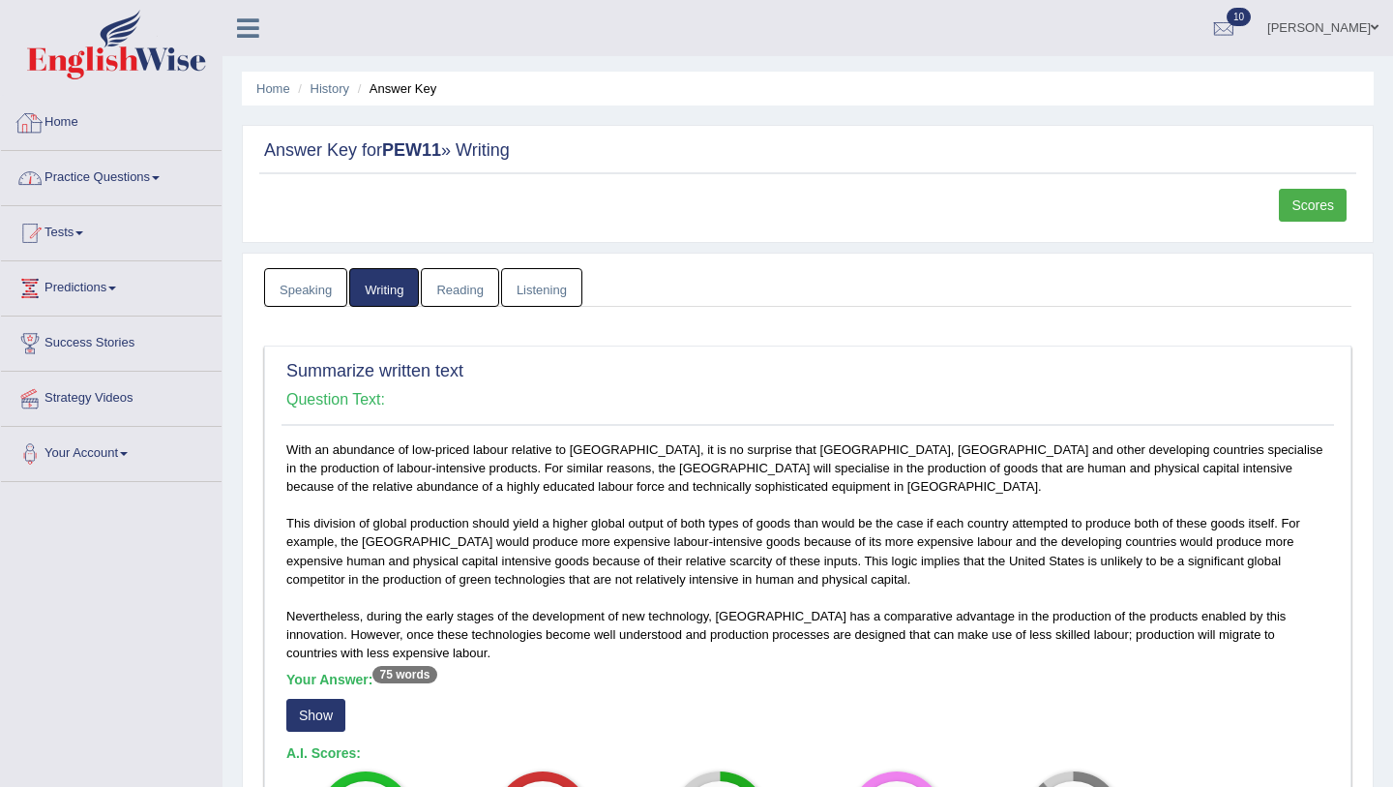
click at [79, 180] on link "Practice Questions" at bounding box center [111, 175] width 221 height 48
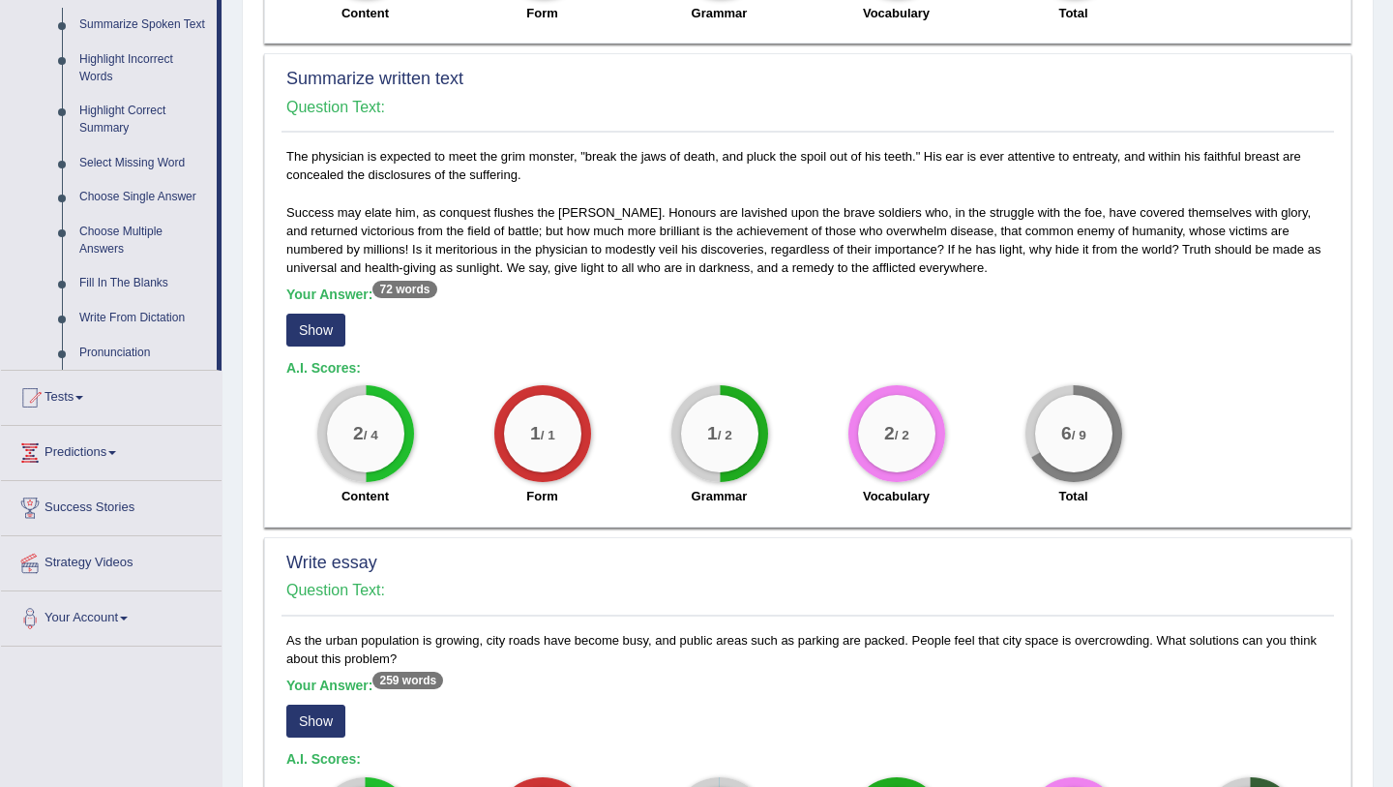
scroll to position [901, 0]
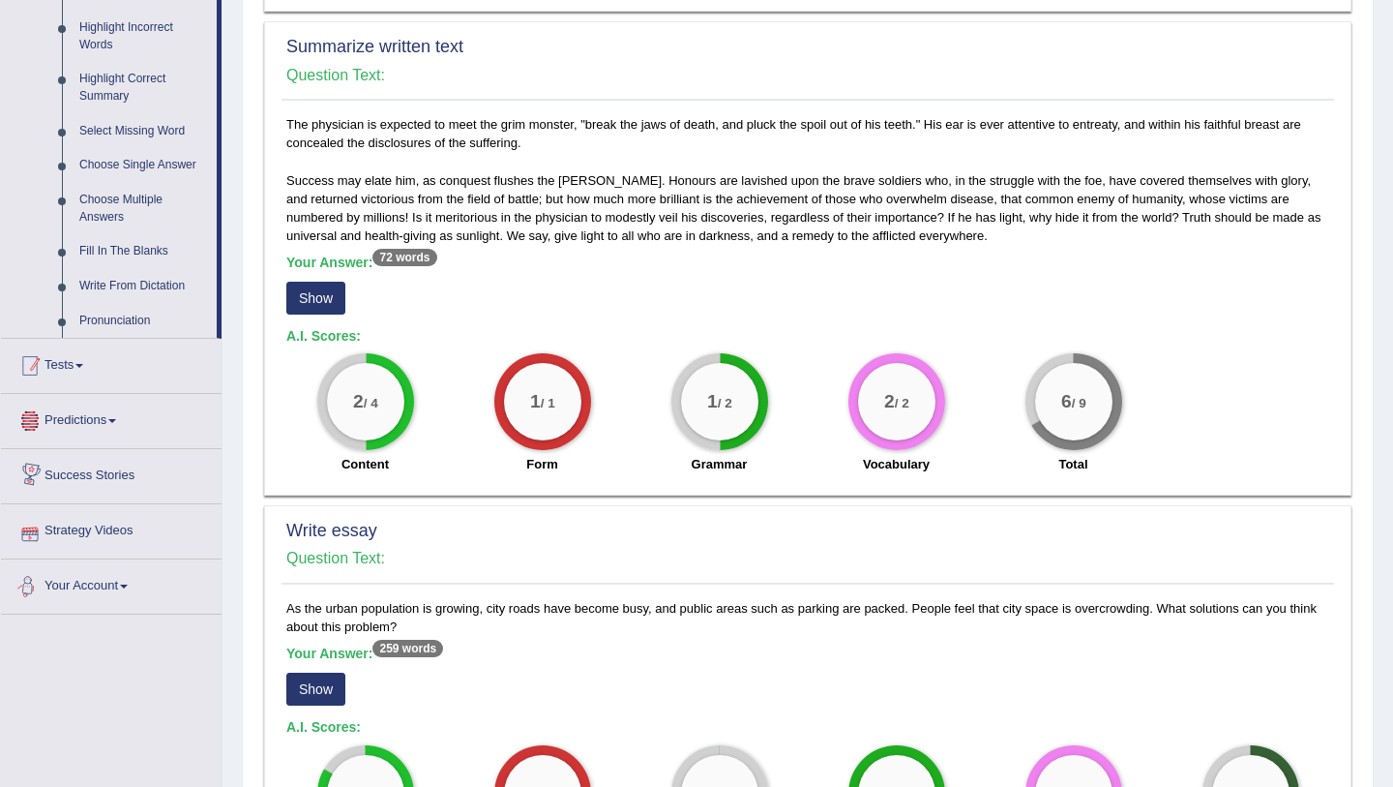
click at [106, 386] on link "Tests" at bounding box center [111, 363] width 221 height 48
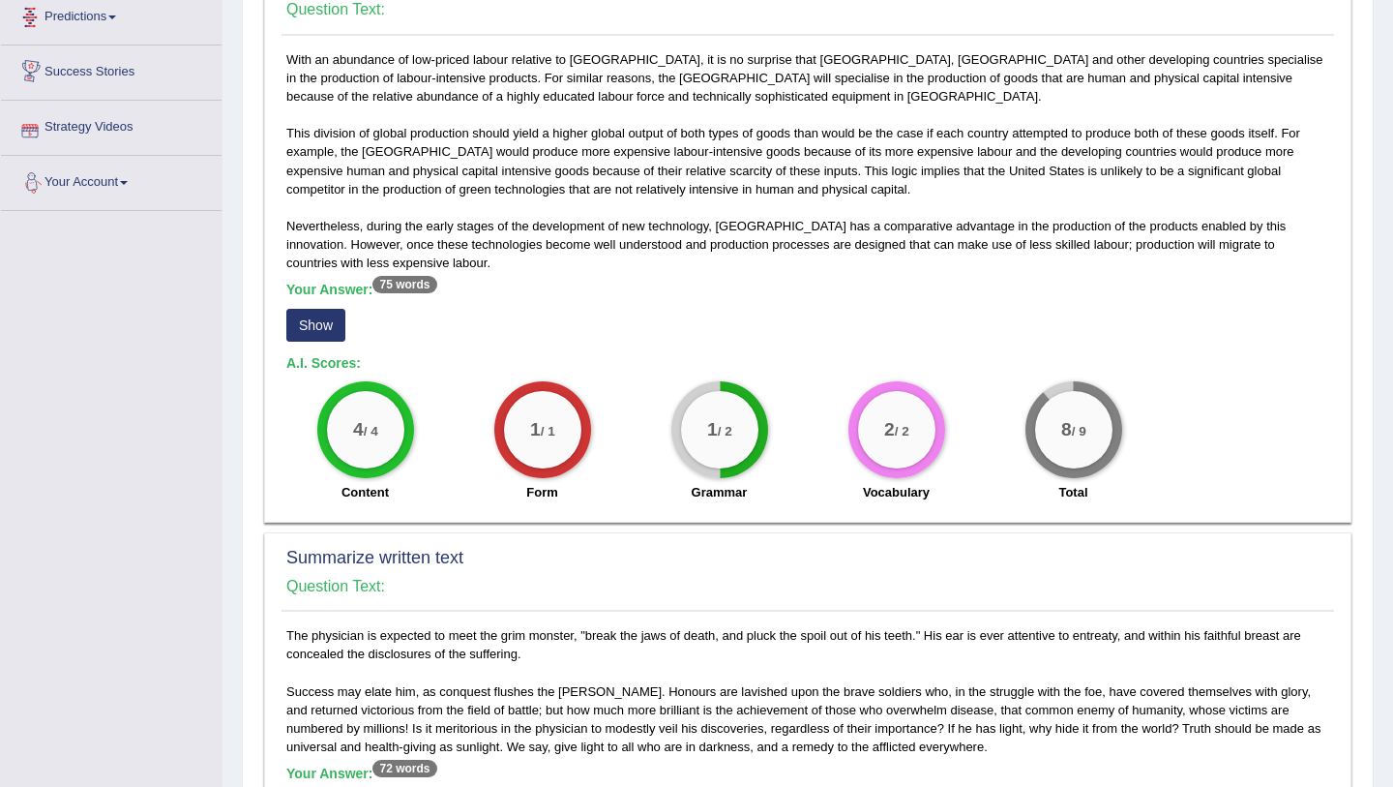
scroll to position [236, 0]
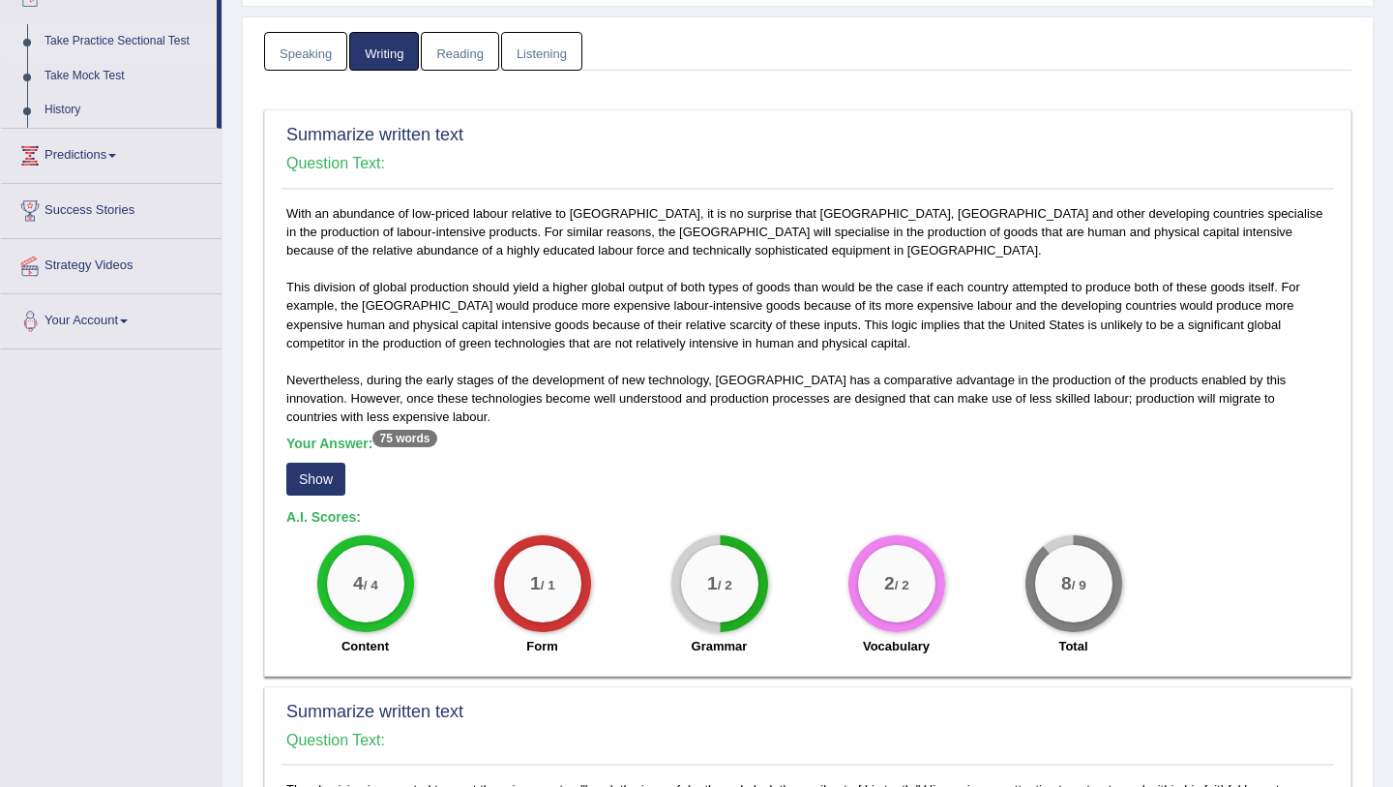
click at [147, 41] on link "Take Practice Sectional Test" at bounding box center [126, 41] width 181 height 35
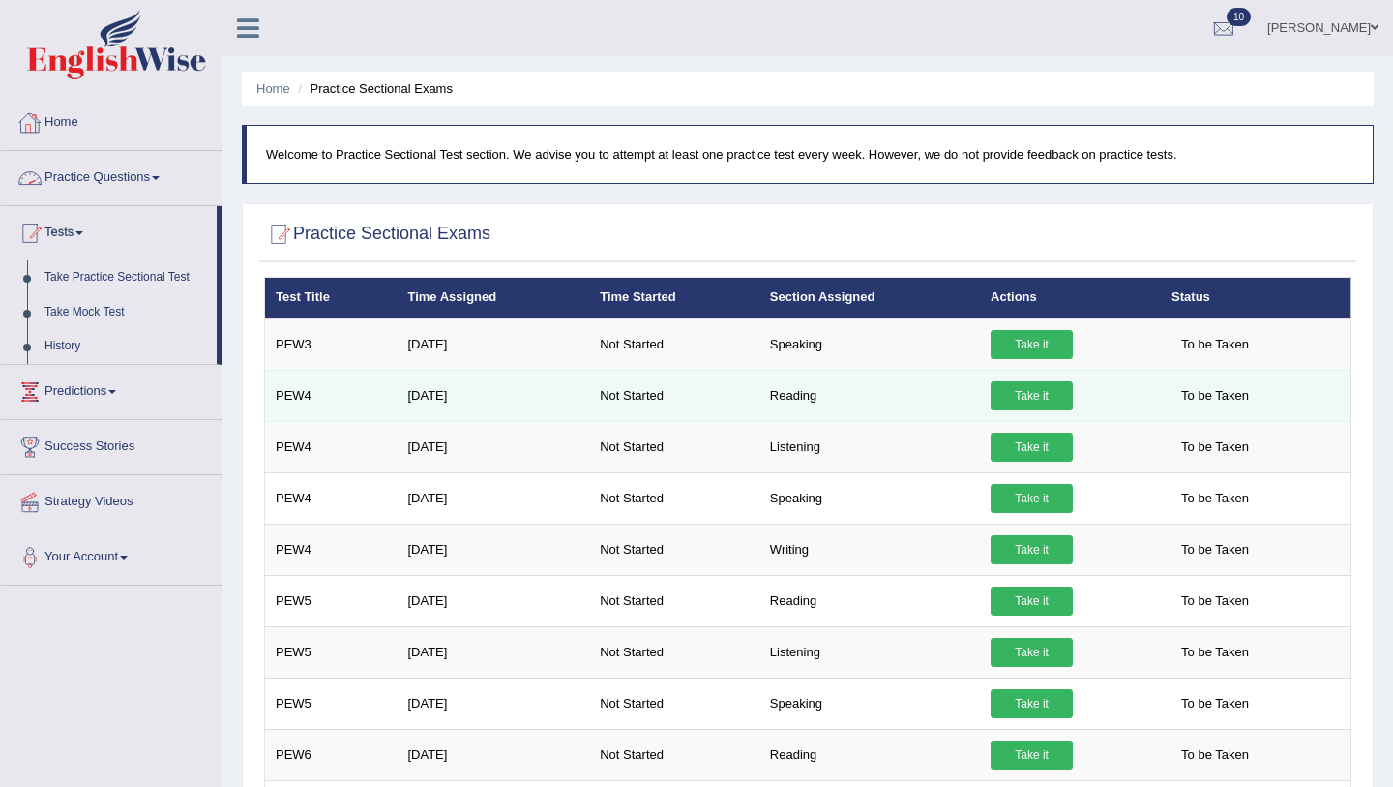
scroll to position [12, 0]
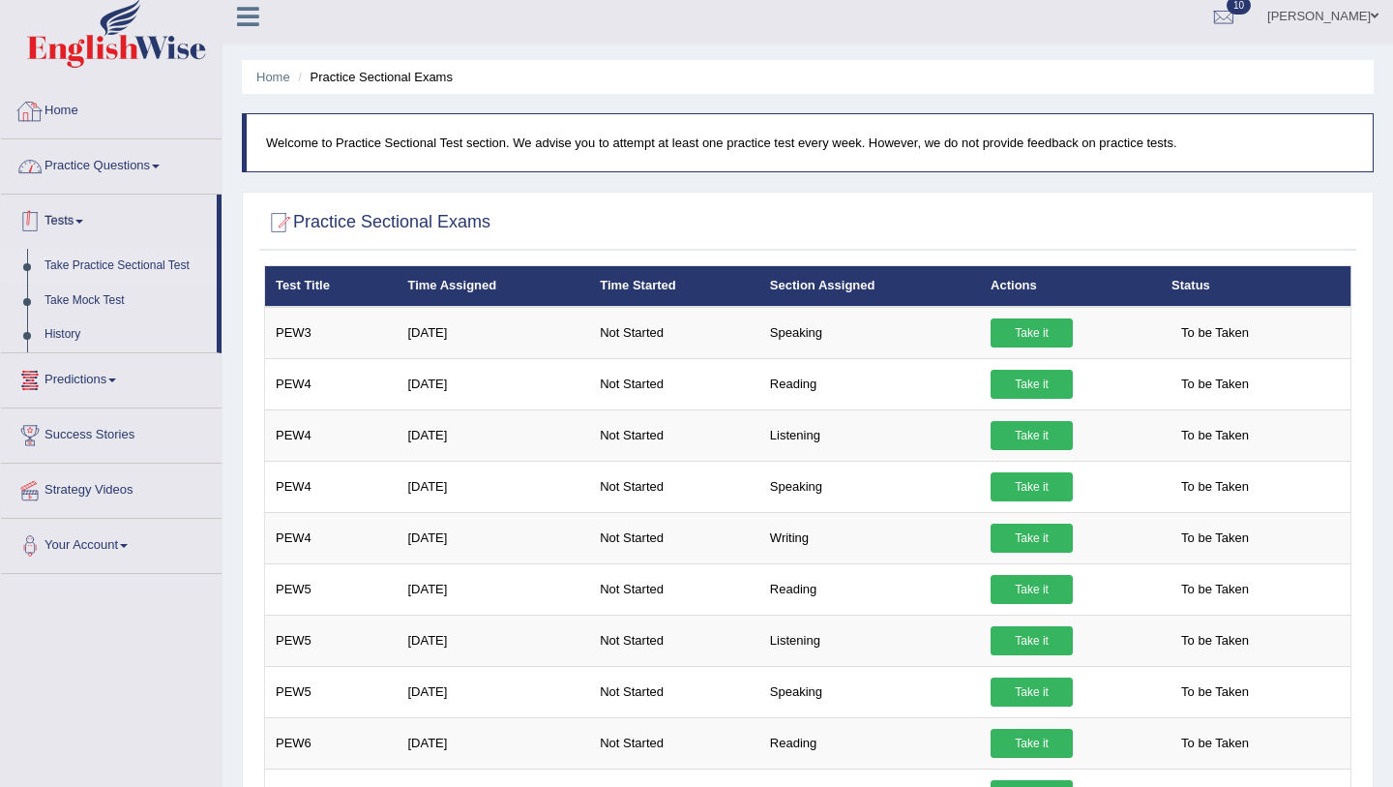
click at [93, 106] on link "Home" at bounding box center [111, 108] width 221 height 48
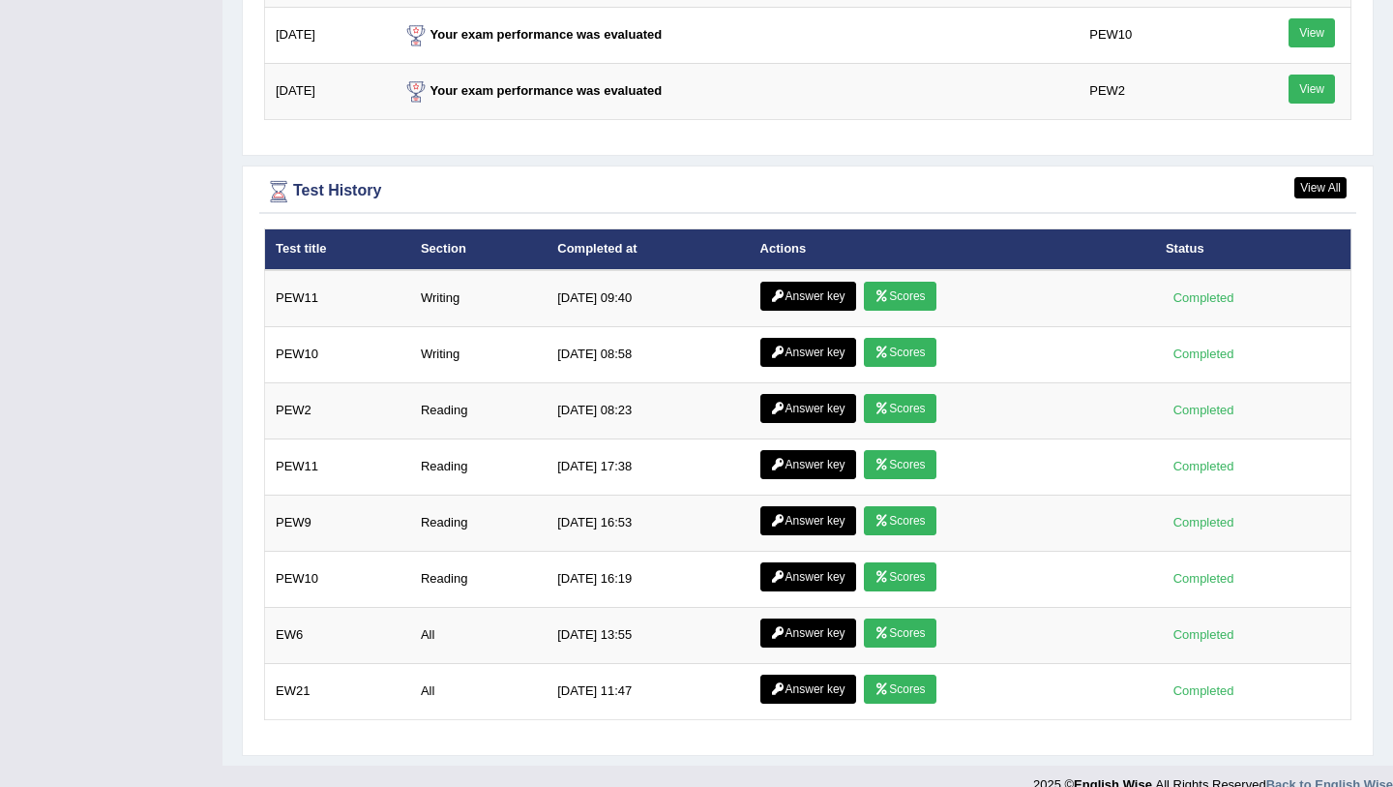
scroll to position [2565, 0]
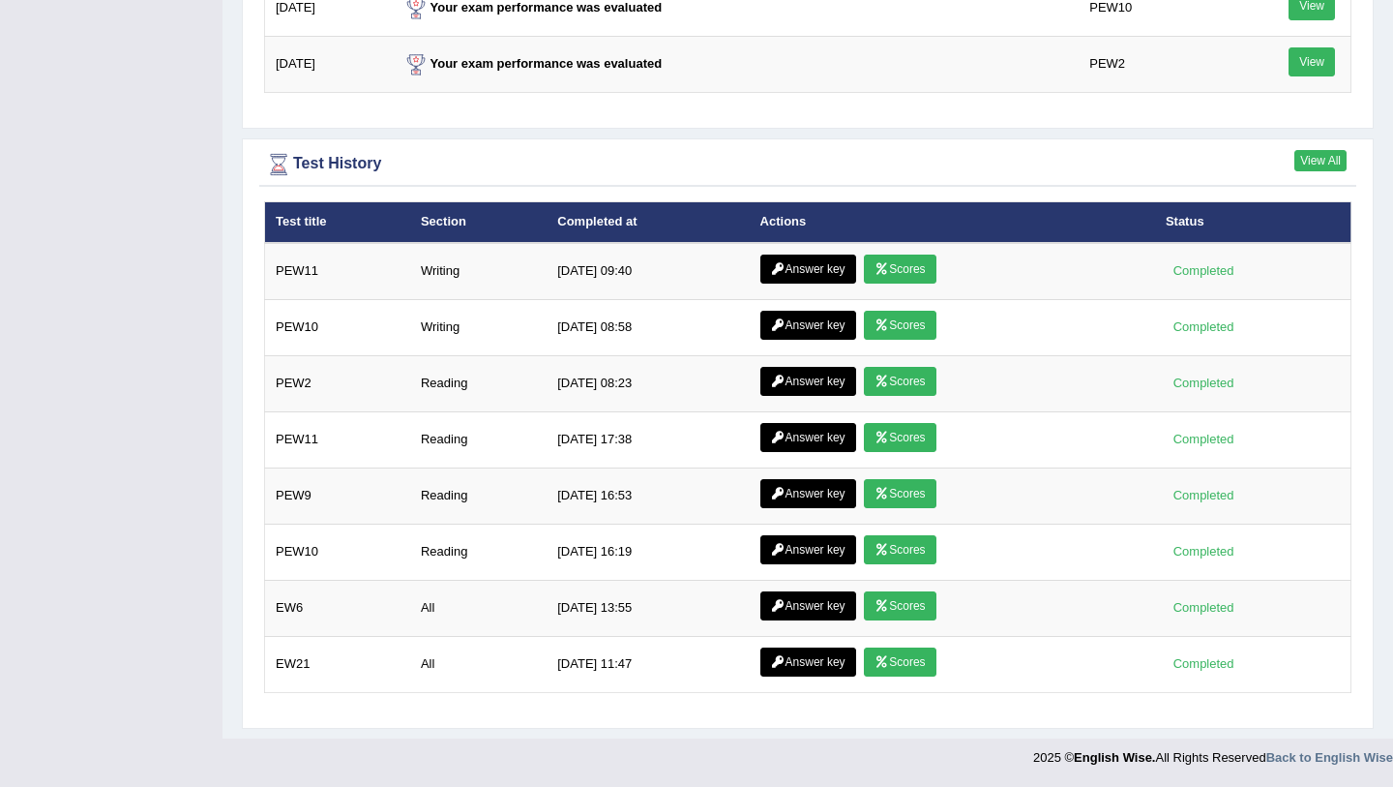
click at [1304, 161] on link "View All" at bounding box center [1321, 160] width 52 height 21
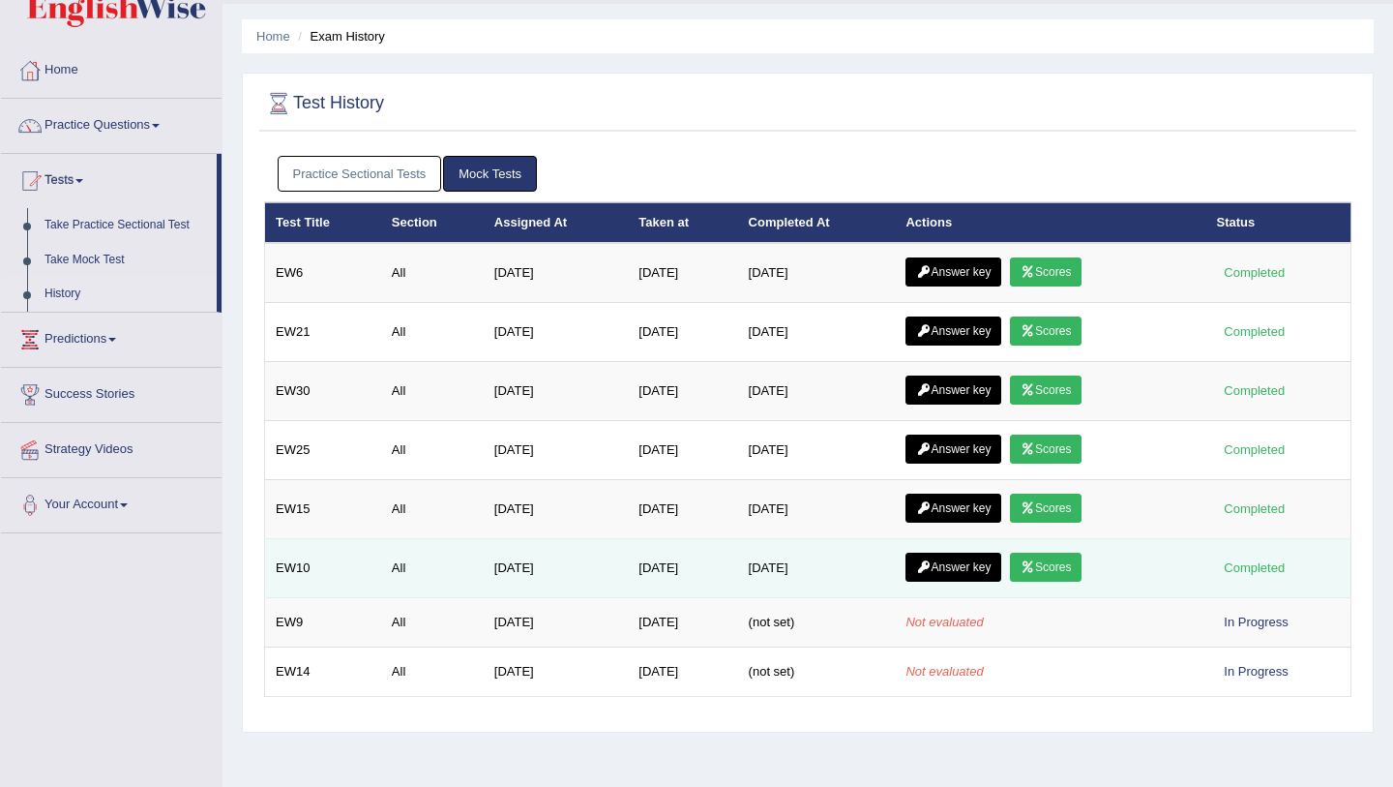
scroll to position [13, 0]
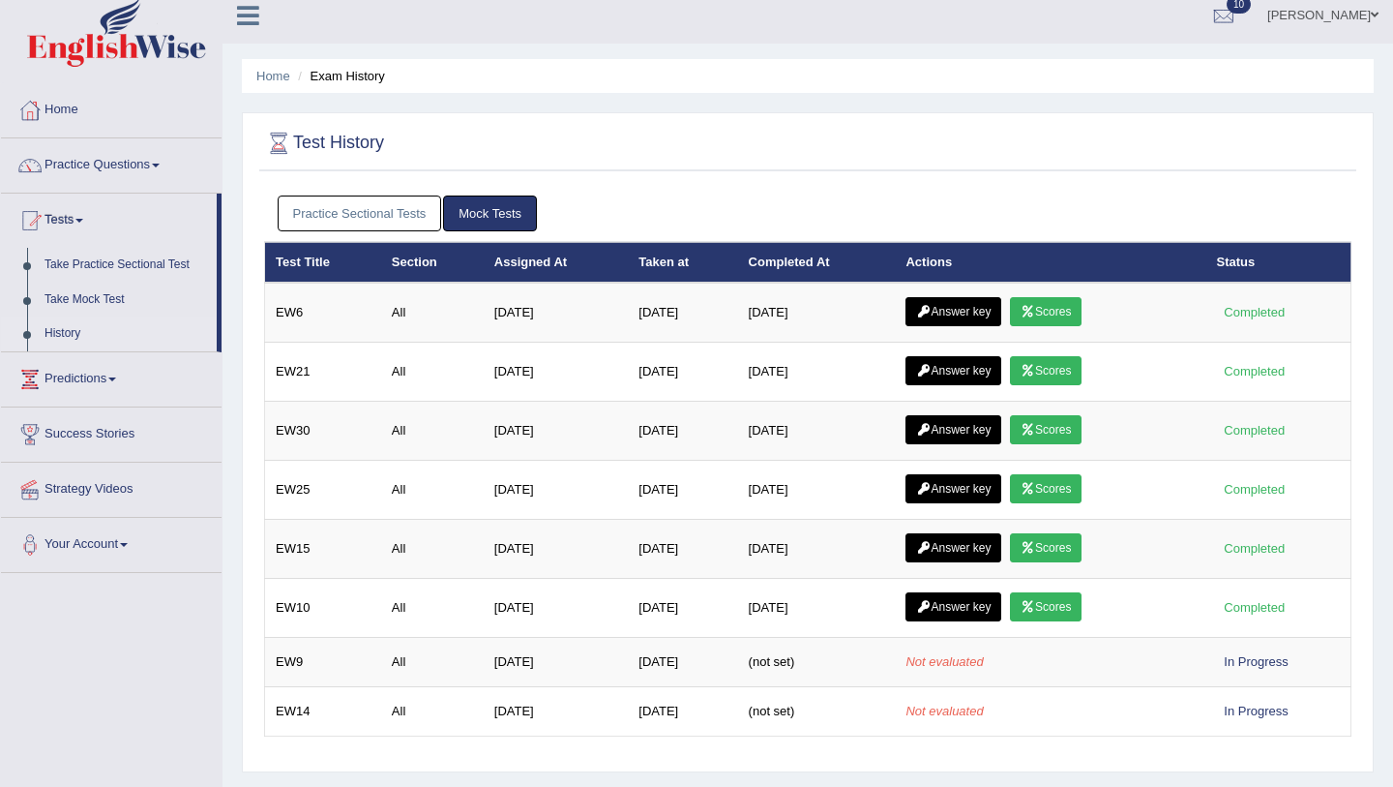
click at [392, 218] on link "Practice Sectional Tests" at bounding box center [360, 213] width 165 height 36
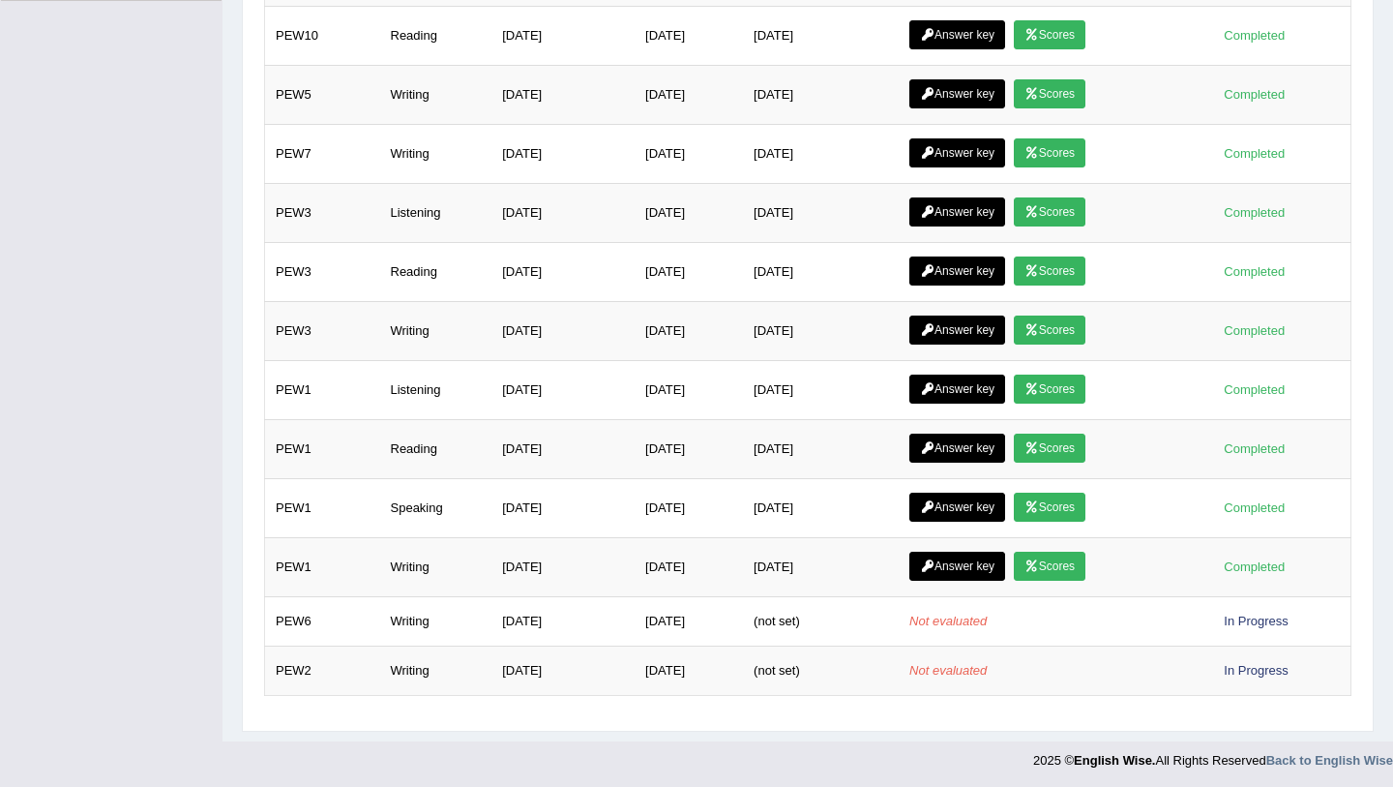
scroll to position [587, 0]
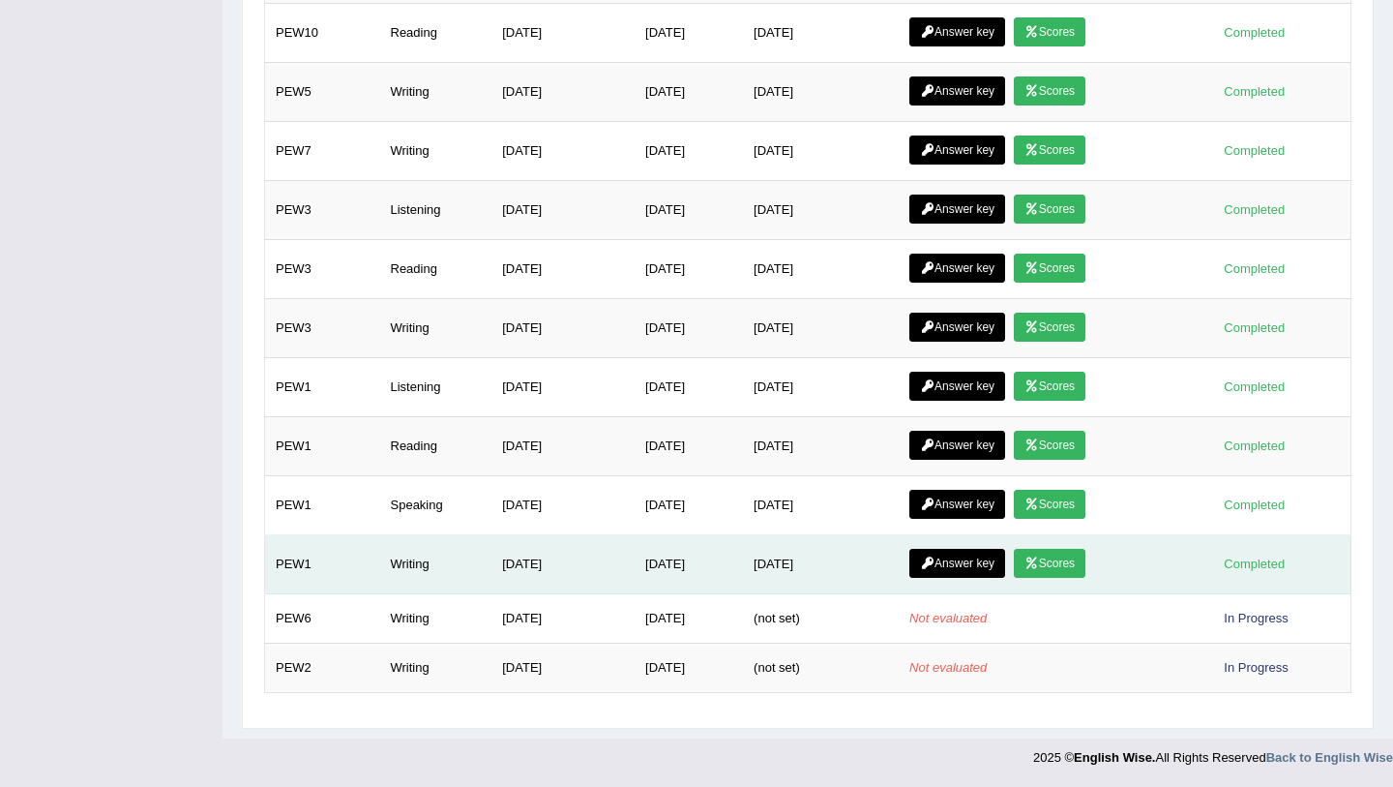
click at [1076, 560] on link "Scores" at bounding box center [1050, 563] width 72 height 29
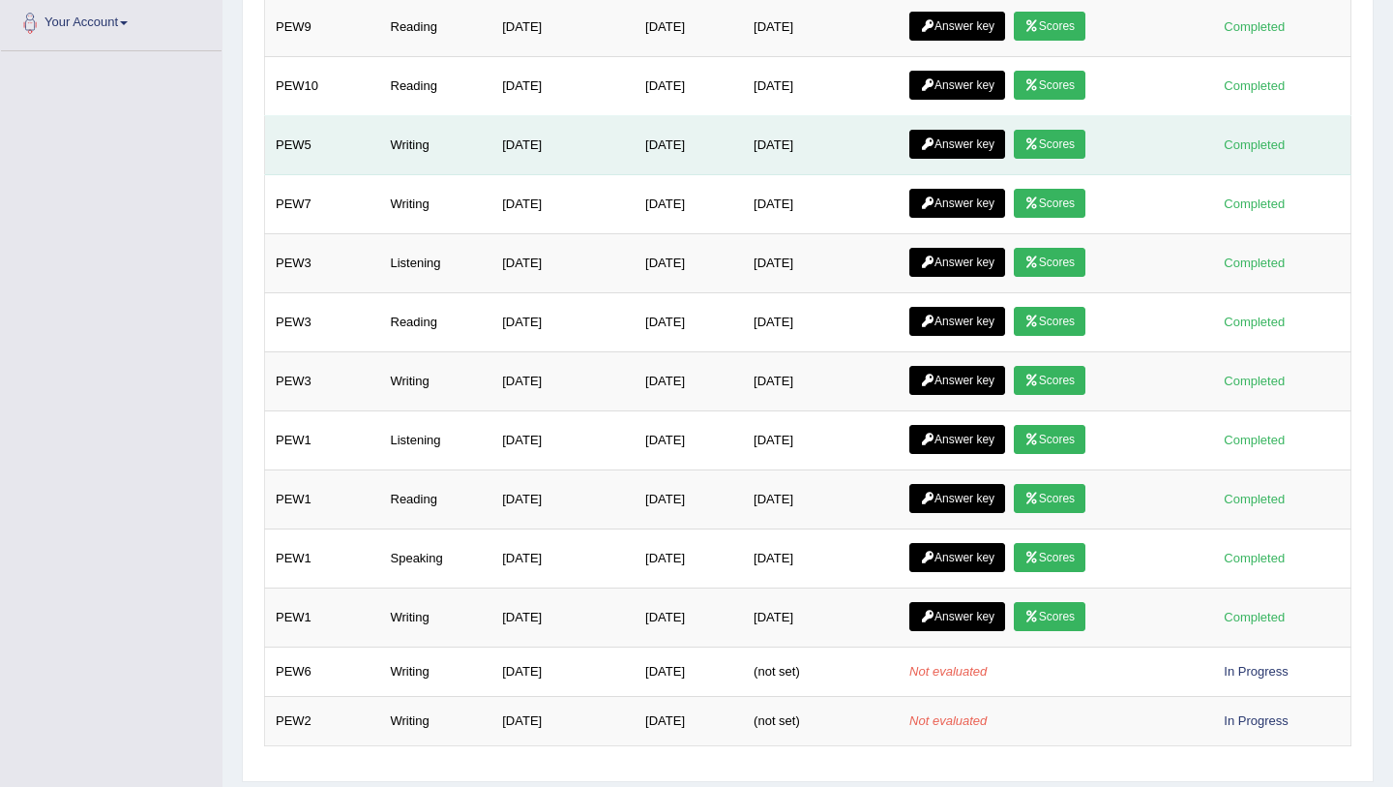
scroll to position [587, 0]
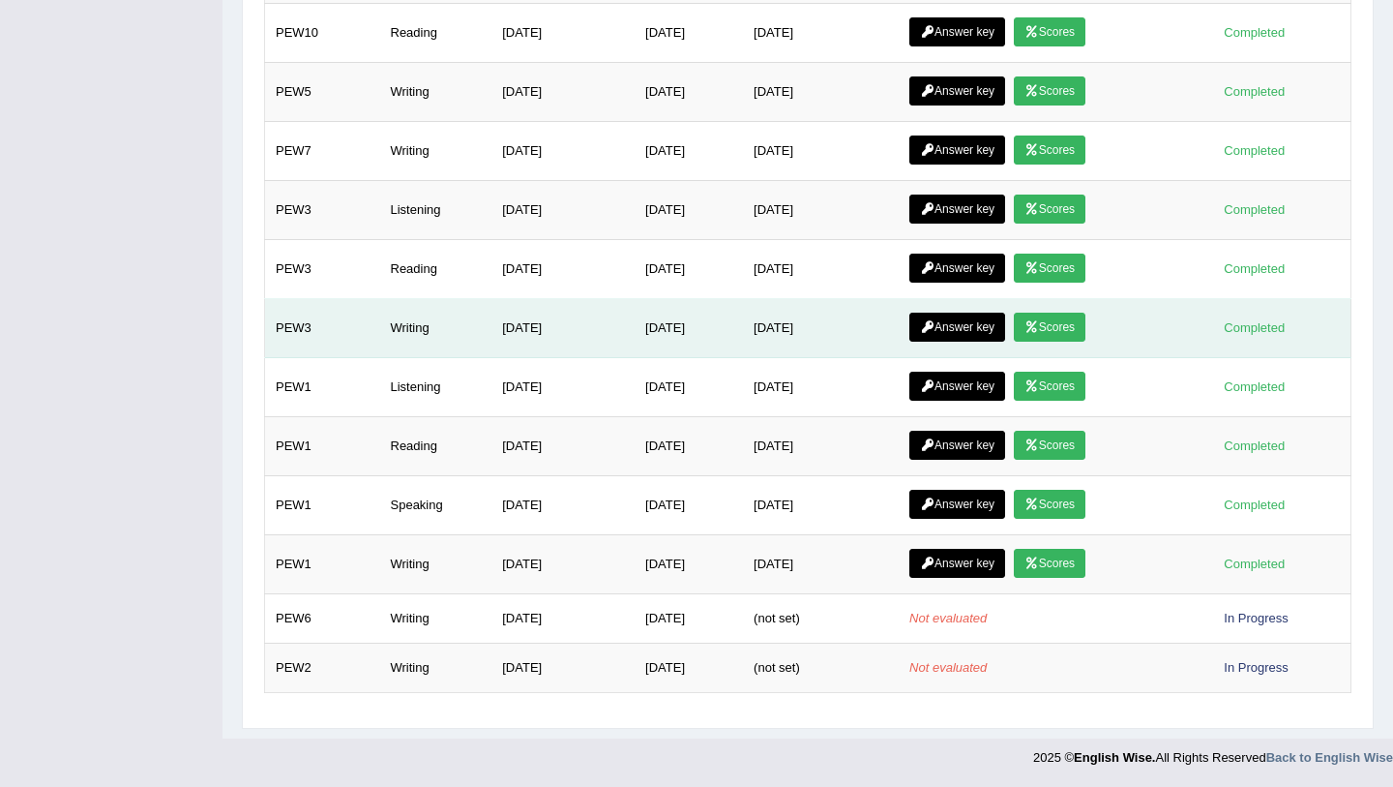
click at [1069, 330] on link "Scores" at bounding box center [1050, 327] width 72 height 29
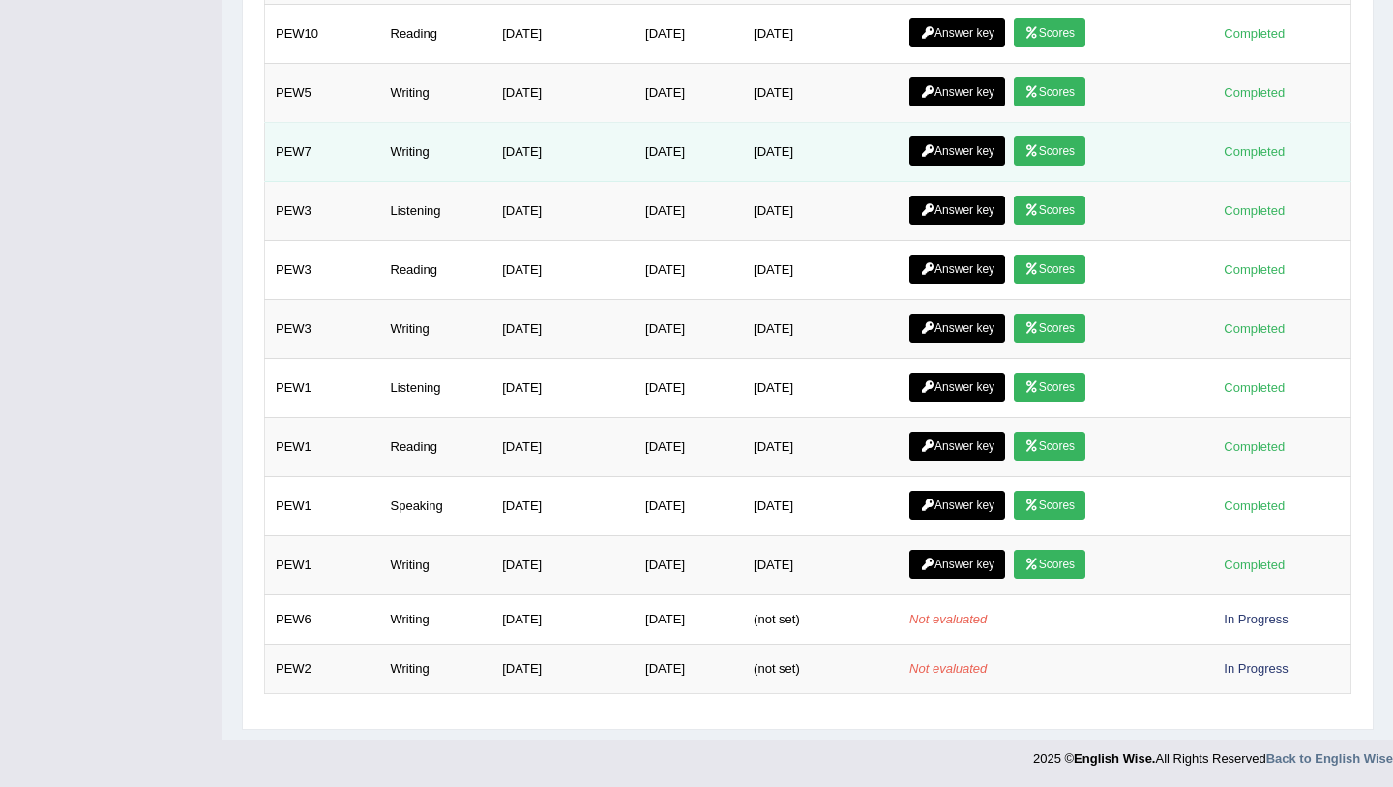
scroll to position [587, 0]
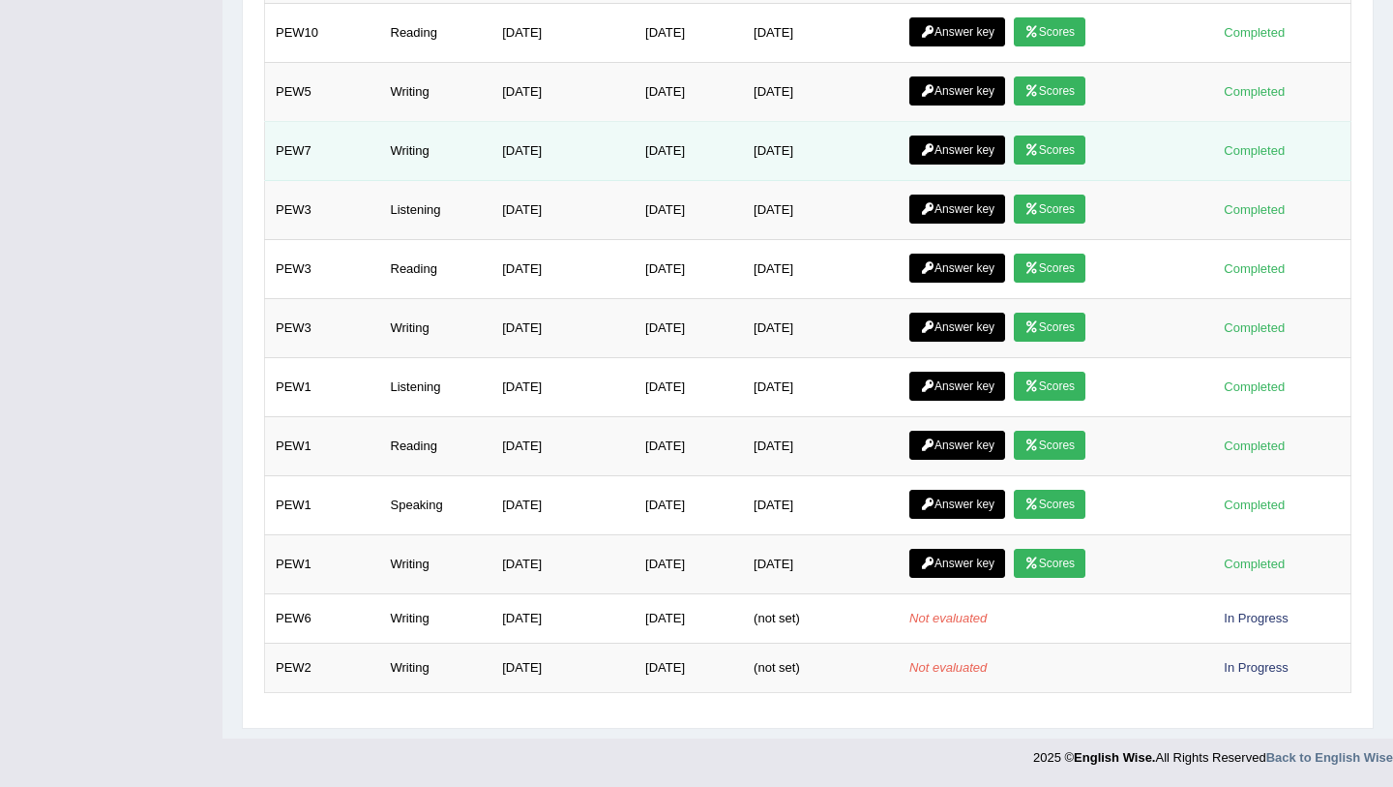
click at [1039, 147] on icon at bounding box center [1032, 150] width 15 height 12
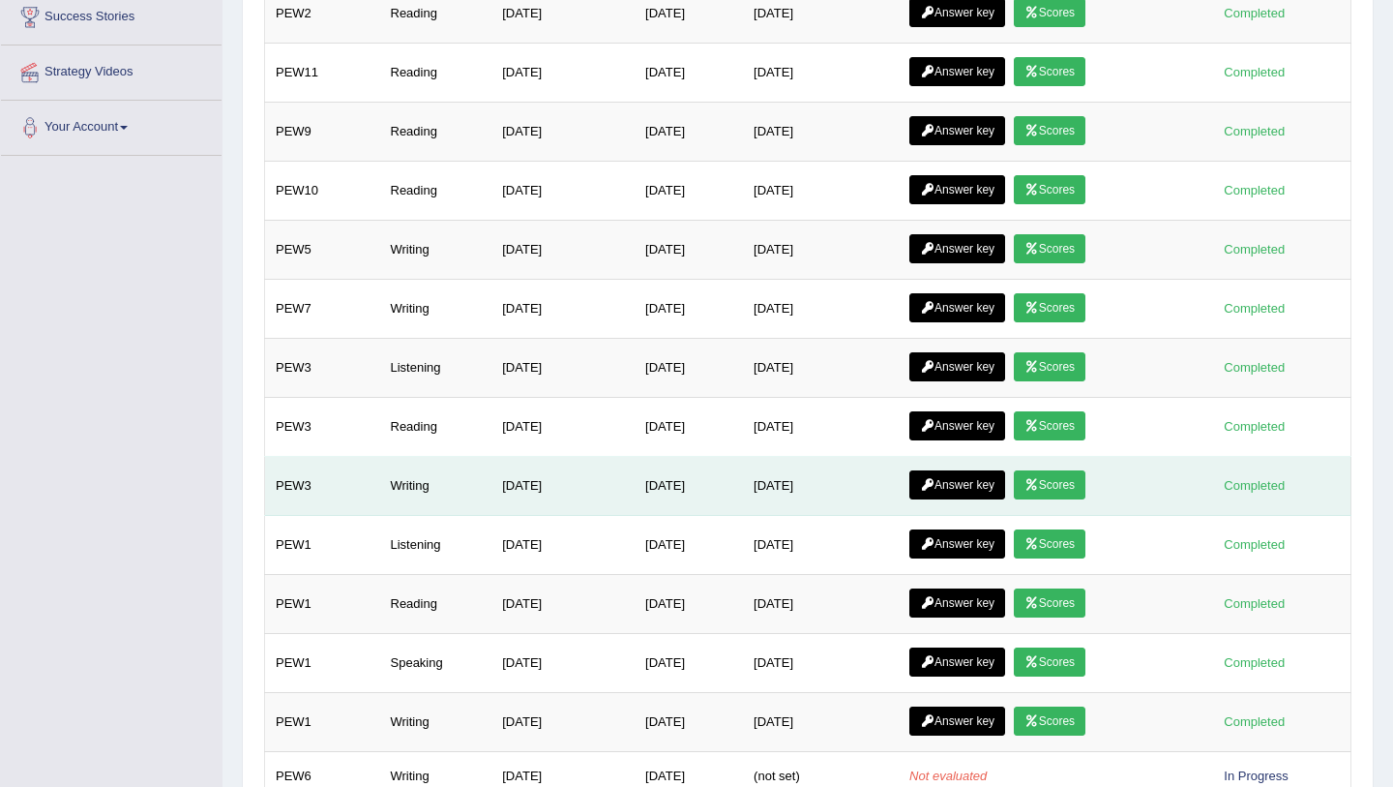
scroll to position [433, 0]
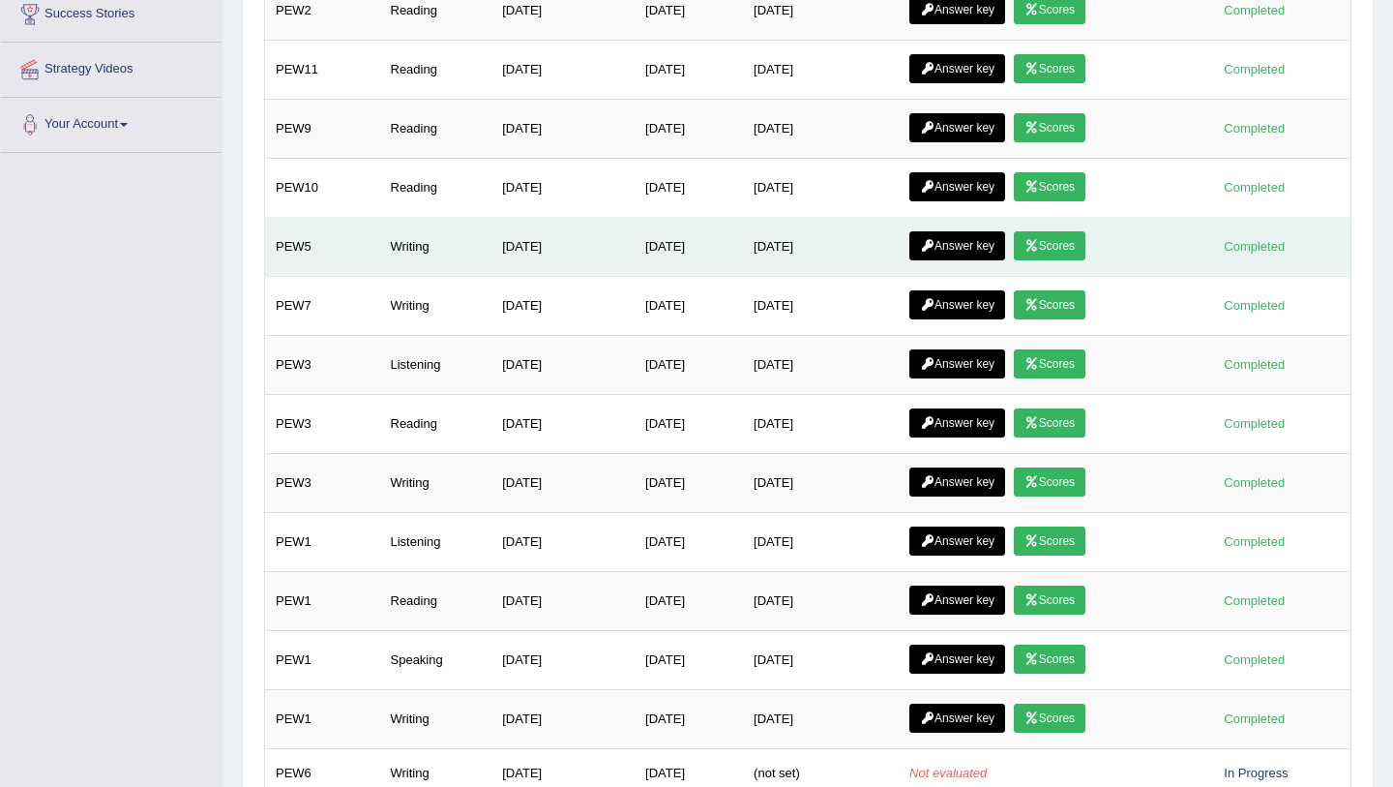
click at [1079, 245] on link "Scores" at bounding box center [1050, 245] width 72 height 29
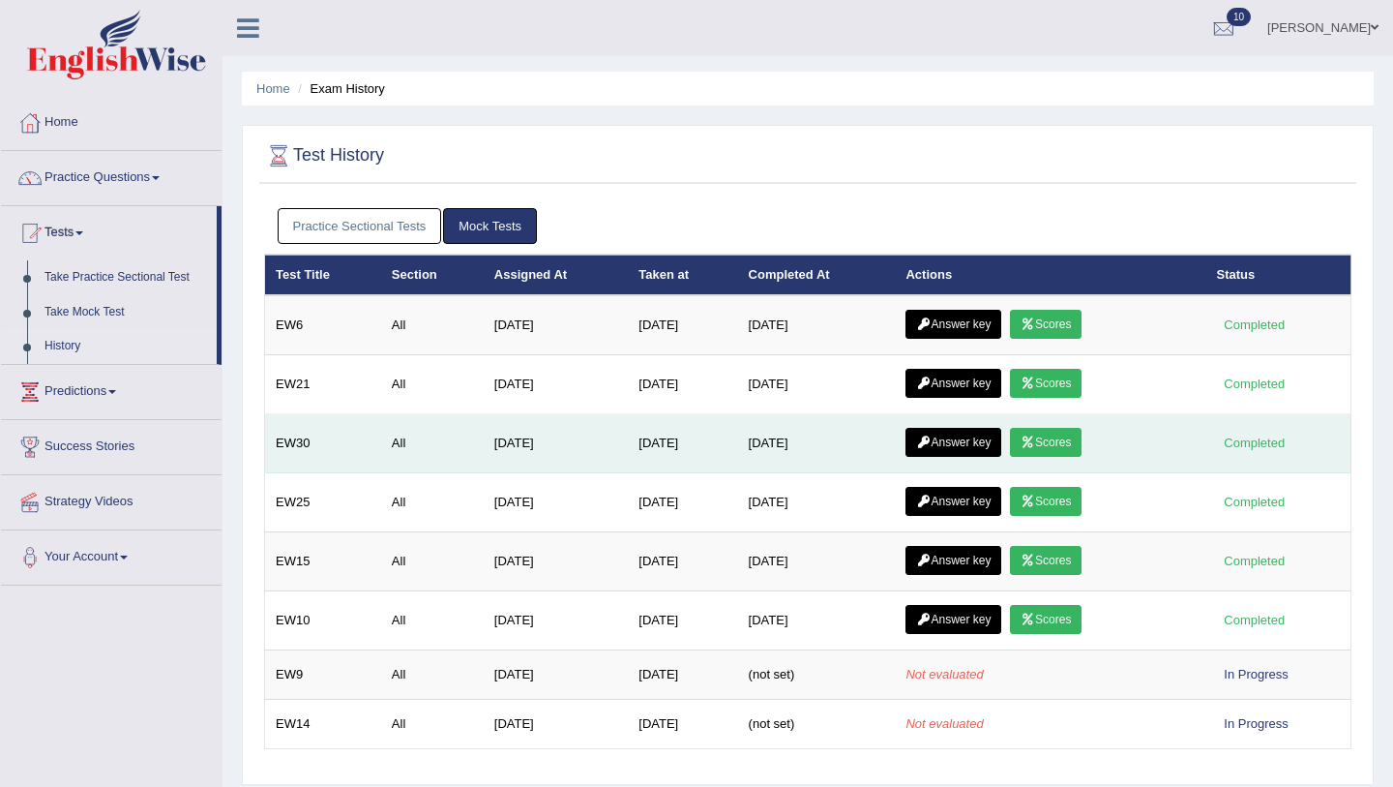
scroll to position [229, 0]
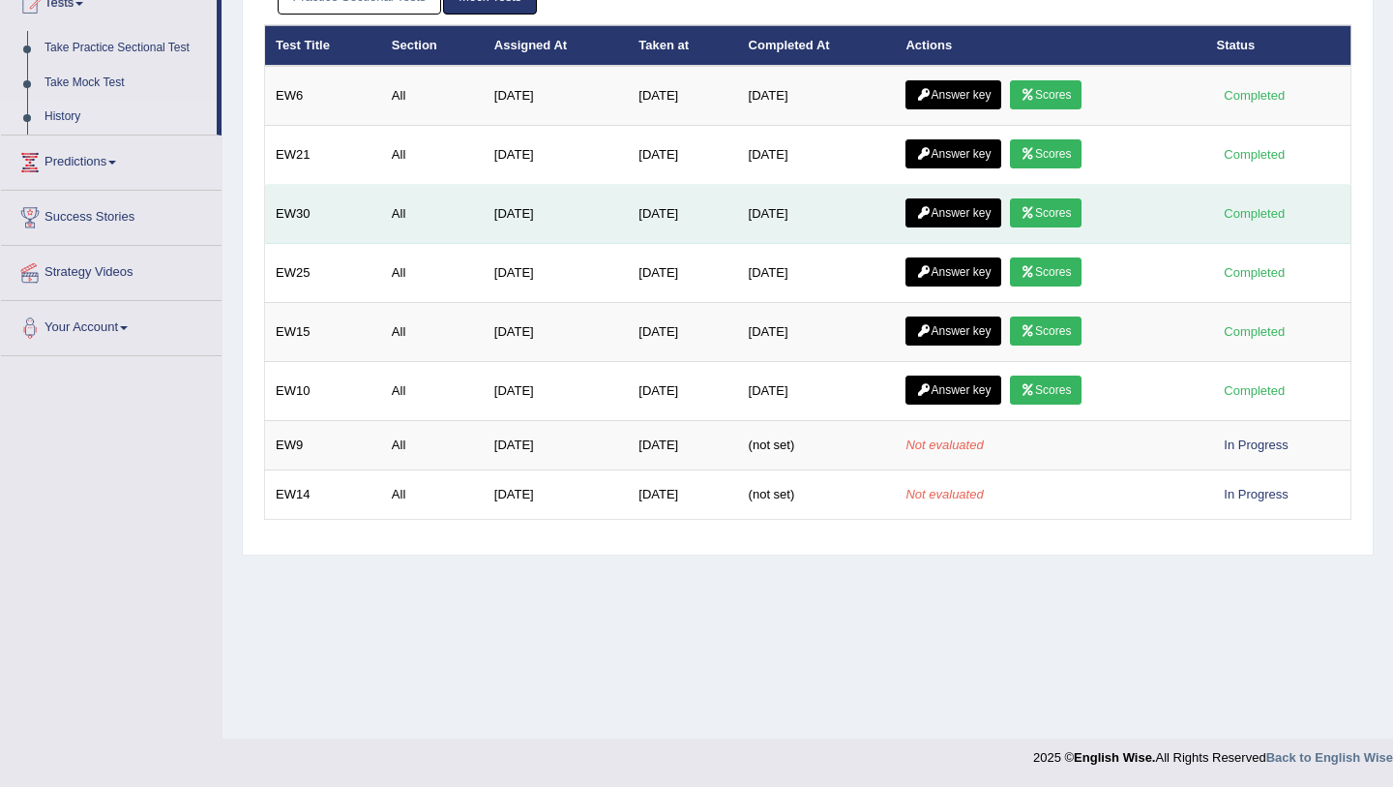
click at [383, 233] on td "All" at bounding box center [432, 214] width 103 height 59
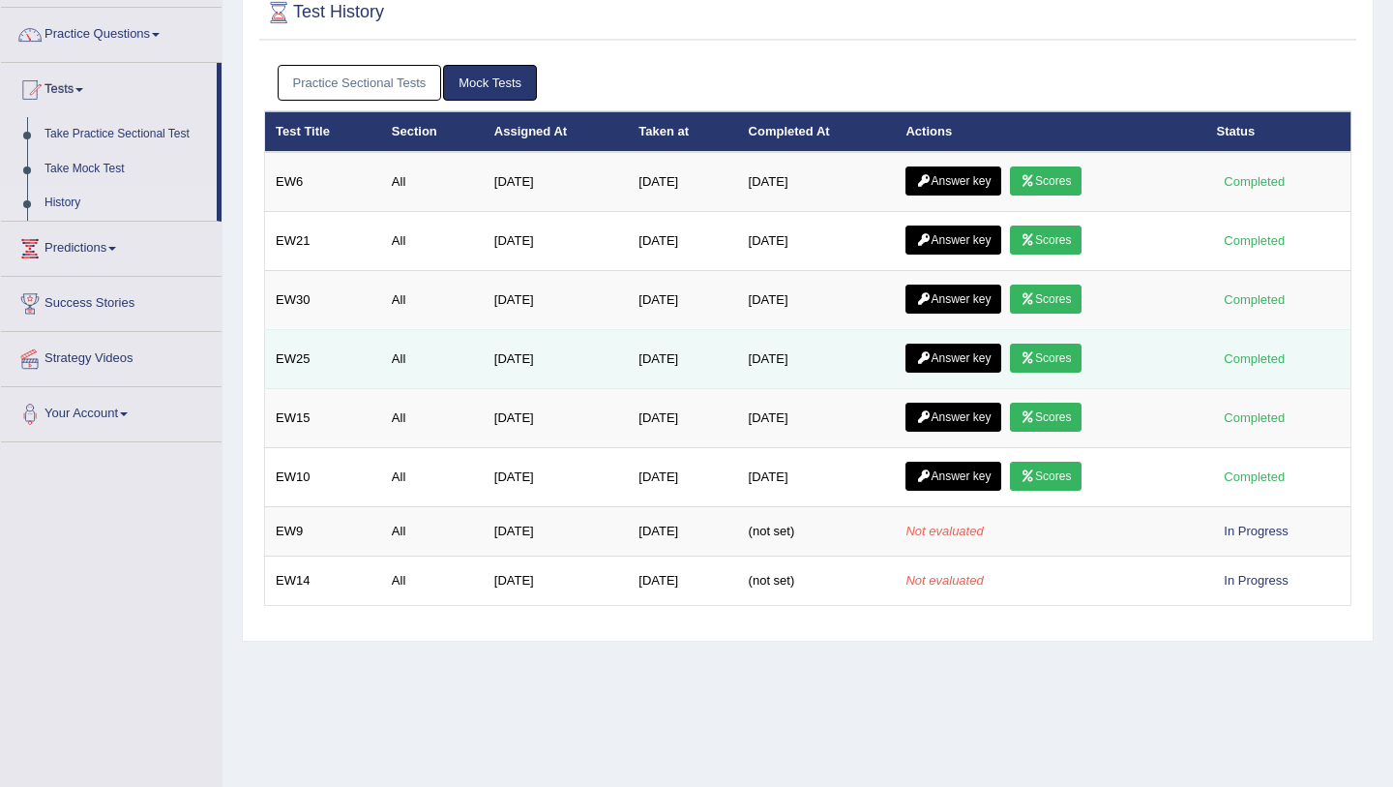
scroll to position [131, 0]
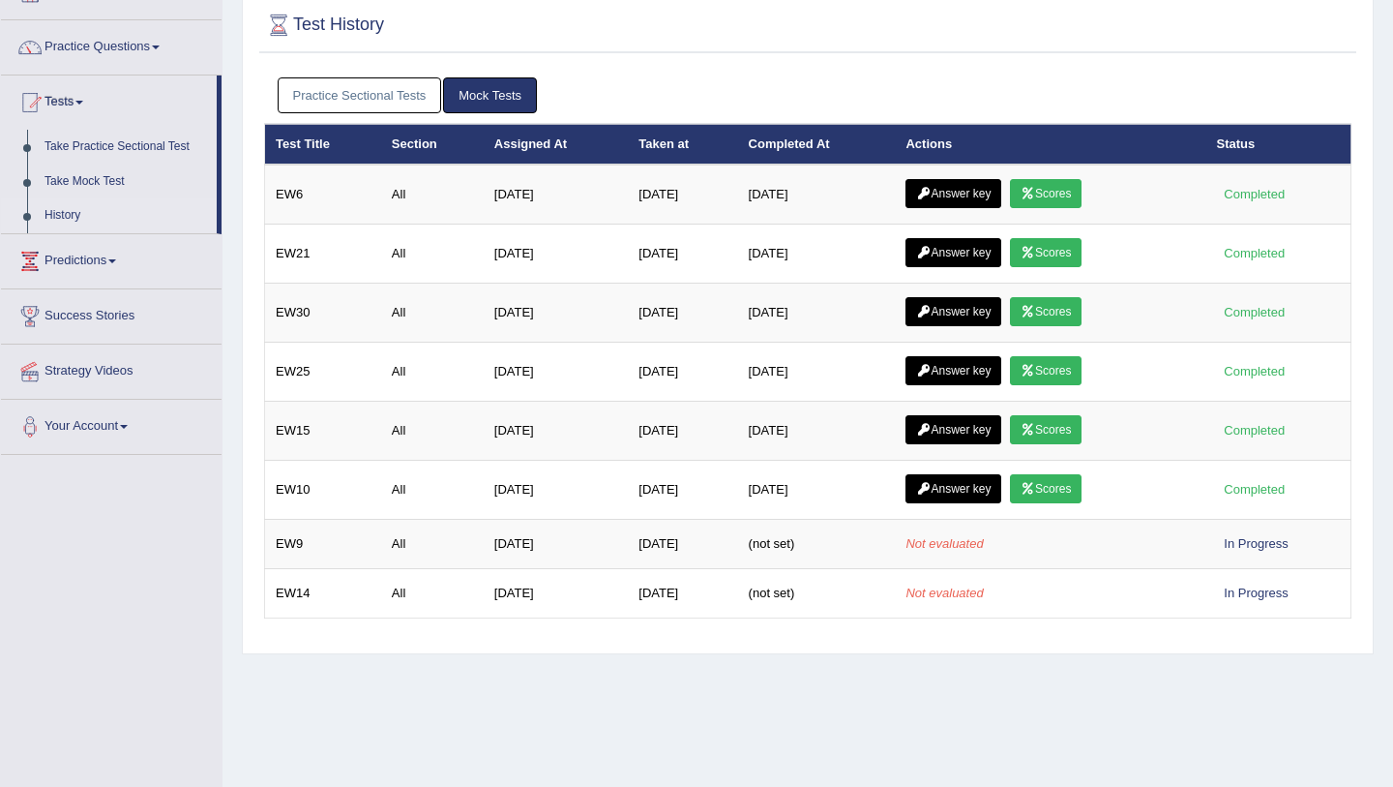
click at [374, 90] on link "Practice Sectional Tests" at bounding box center [360, 95] width 165 height 36
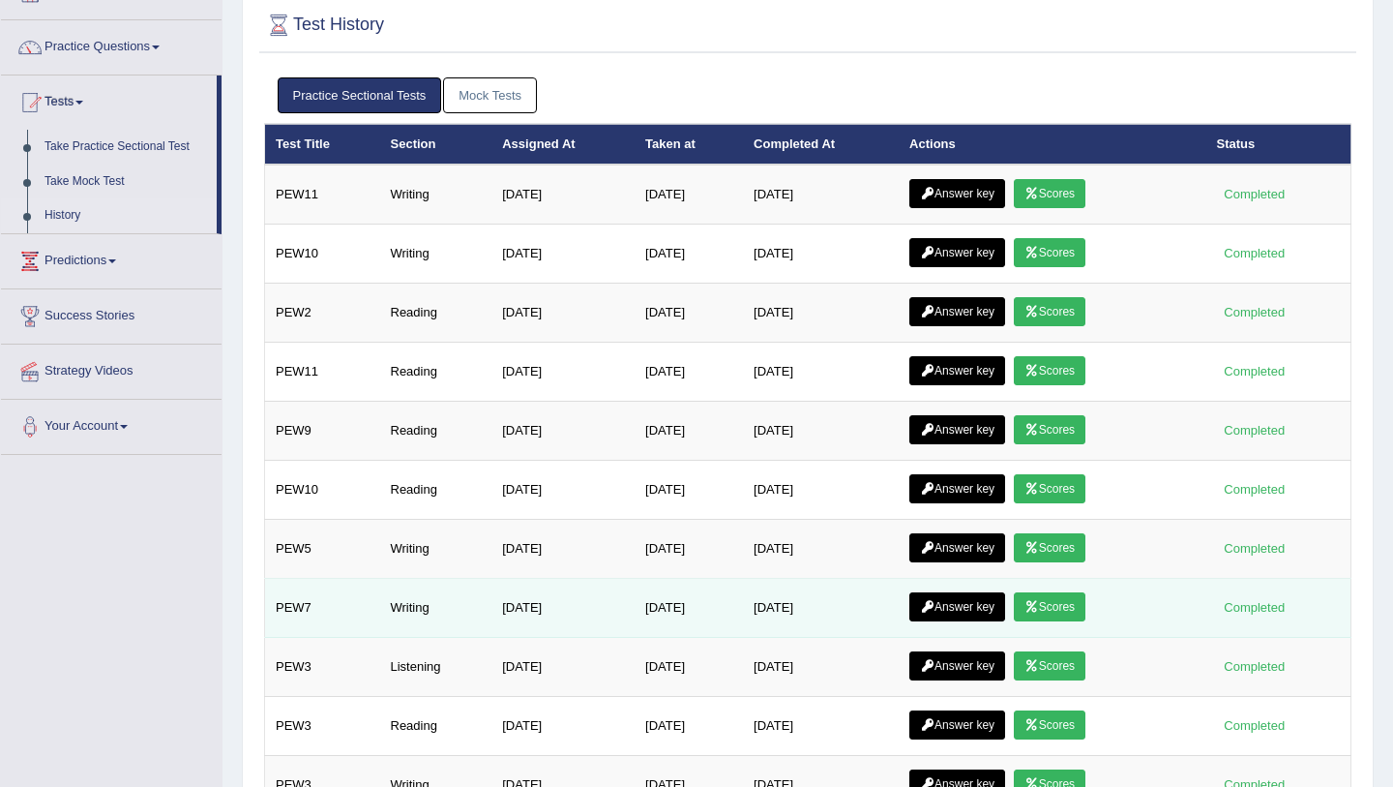
click at [1085, 610] on link "Scores" at bounding box center [1050, 606] width 72 height 29
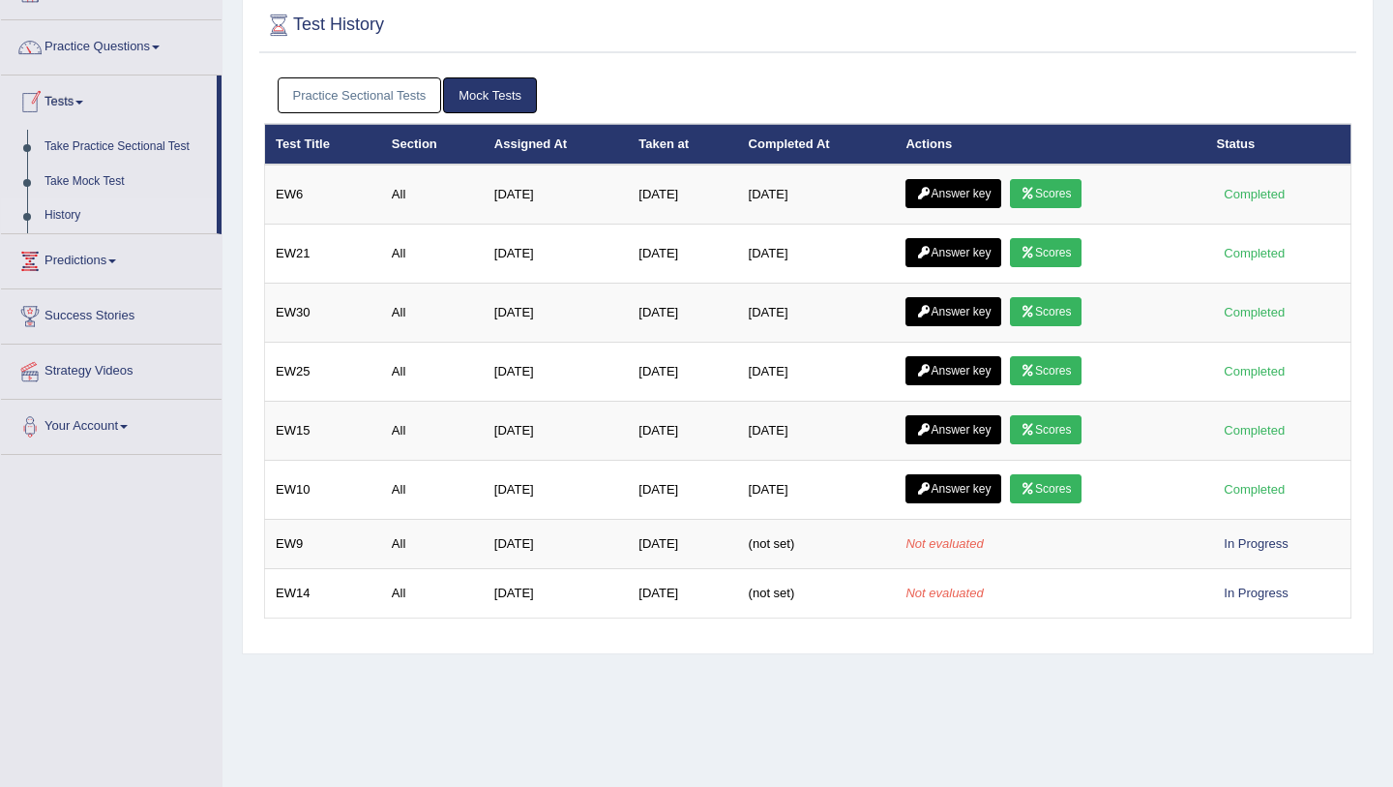
click at [393, 102] on link "Practice Sectional Tests" at bounding box center [360, 95] width 165 height 36
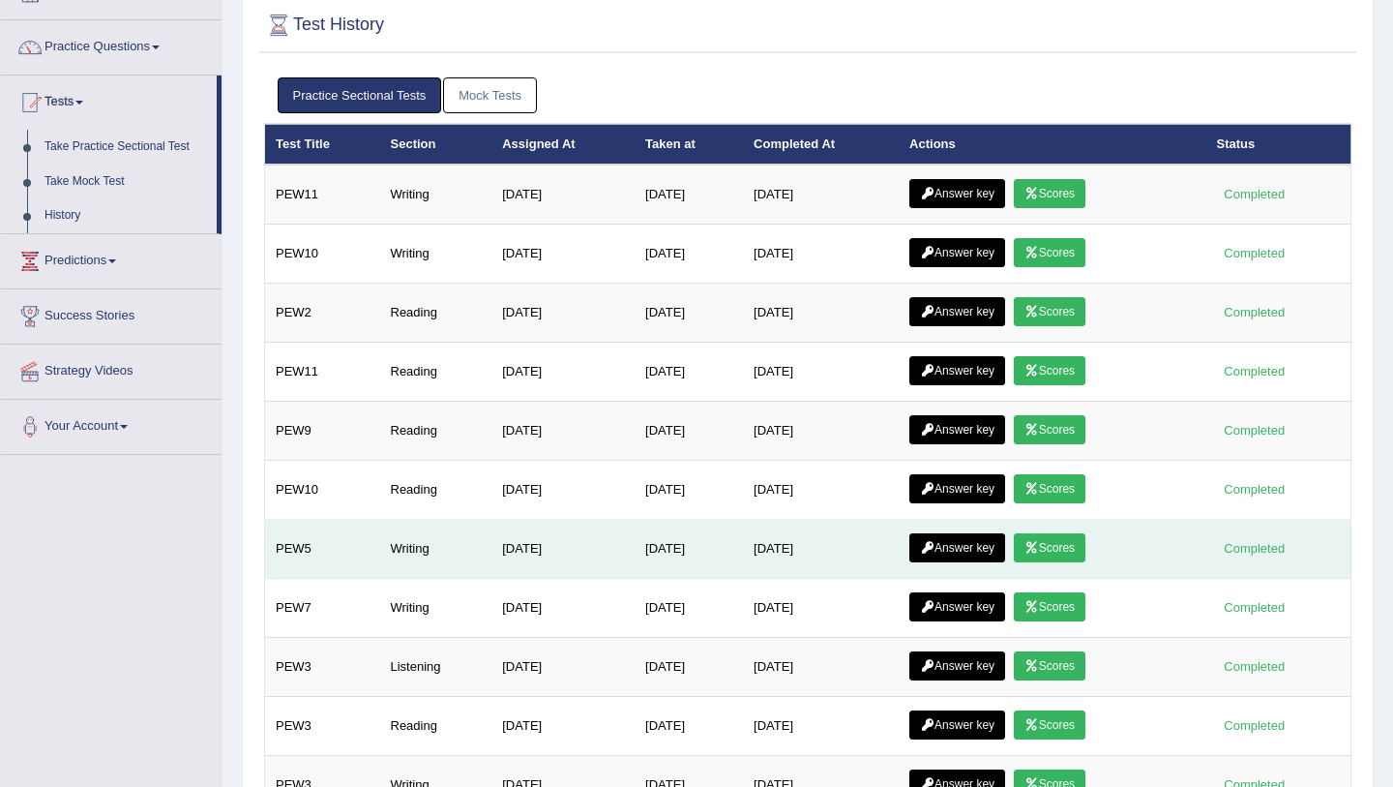
click at [1079, 550] on link "Scores" at bounding box center [1050, 547] width 72 height 29
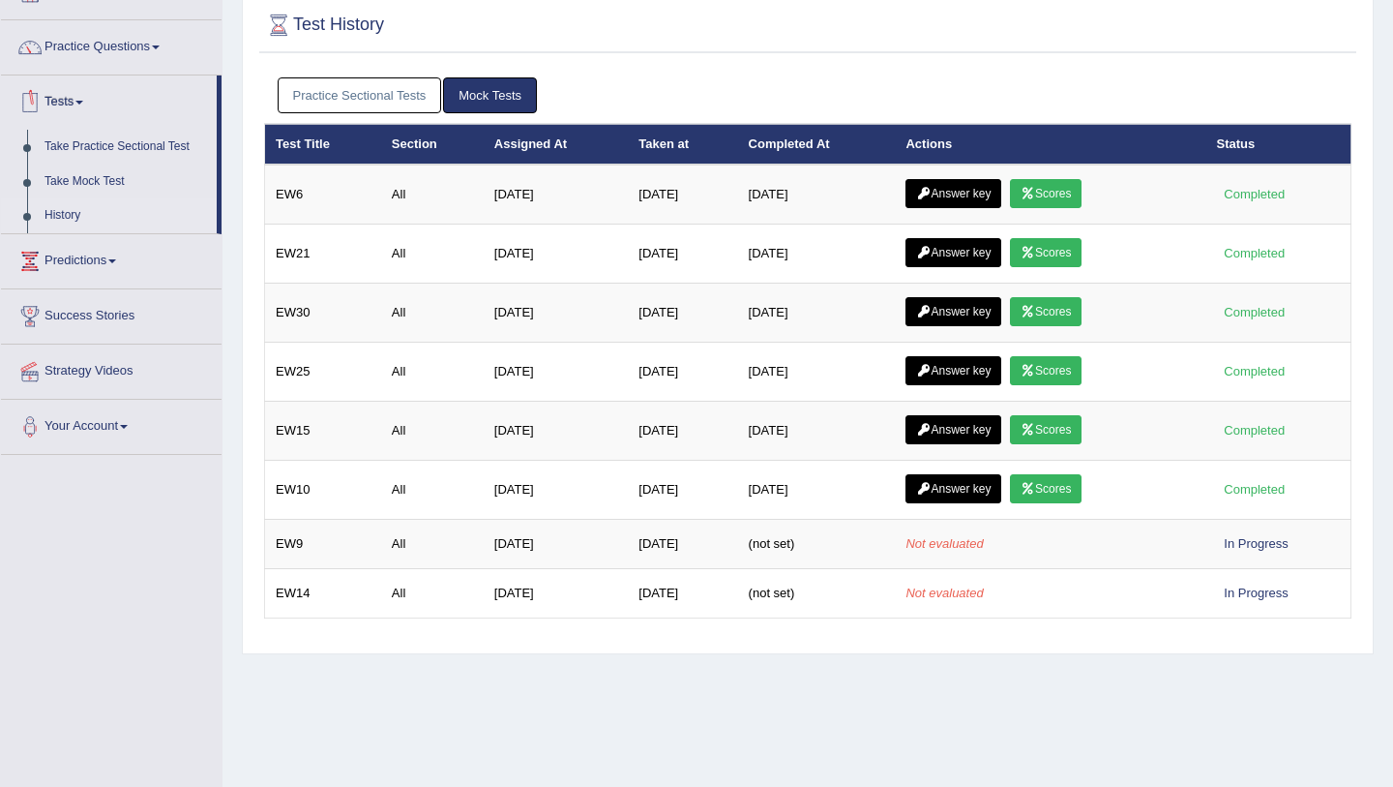
click at [369, 91] on link "Practice Sectional Tests" at bounding box center [360, 95] width 165 height 36
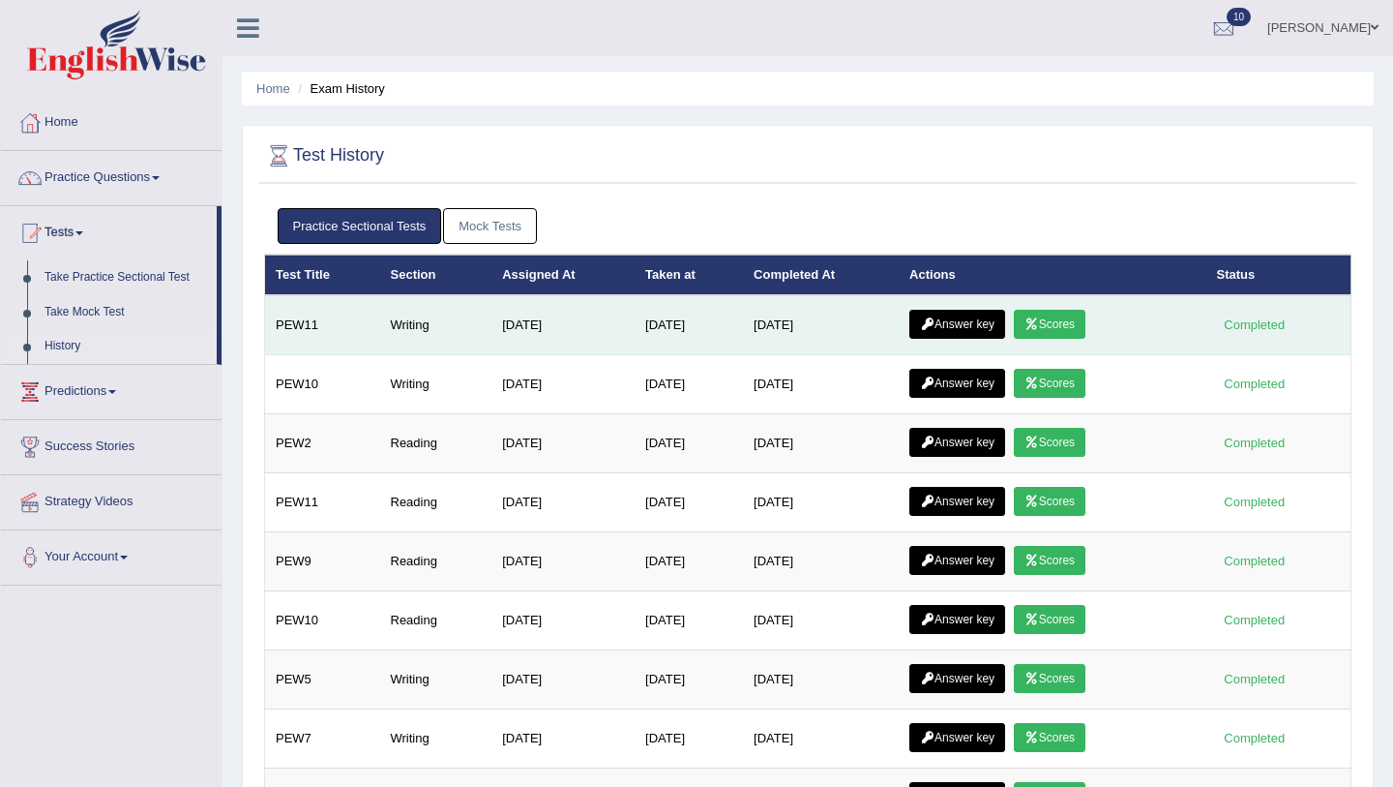
click at [1033, 323] on link "Scores" at bounding box center [1050, 324] width 72 height 29
